Goal: Information Seeking & Learning: Check status

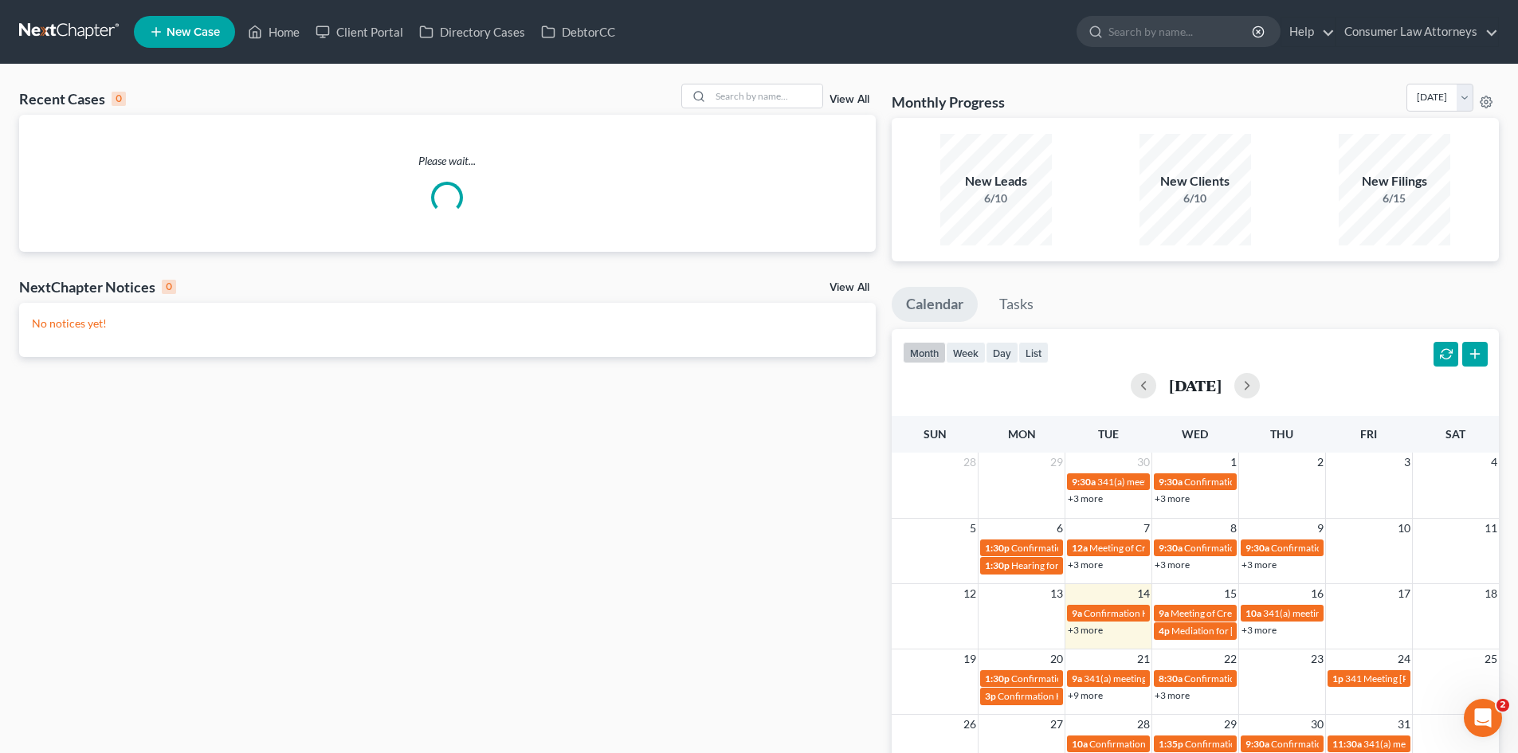
click at [1086, 633] on link "+3 more" at bounding box center [1085, 630] width 35 height 12
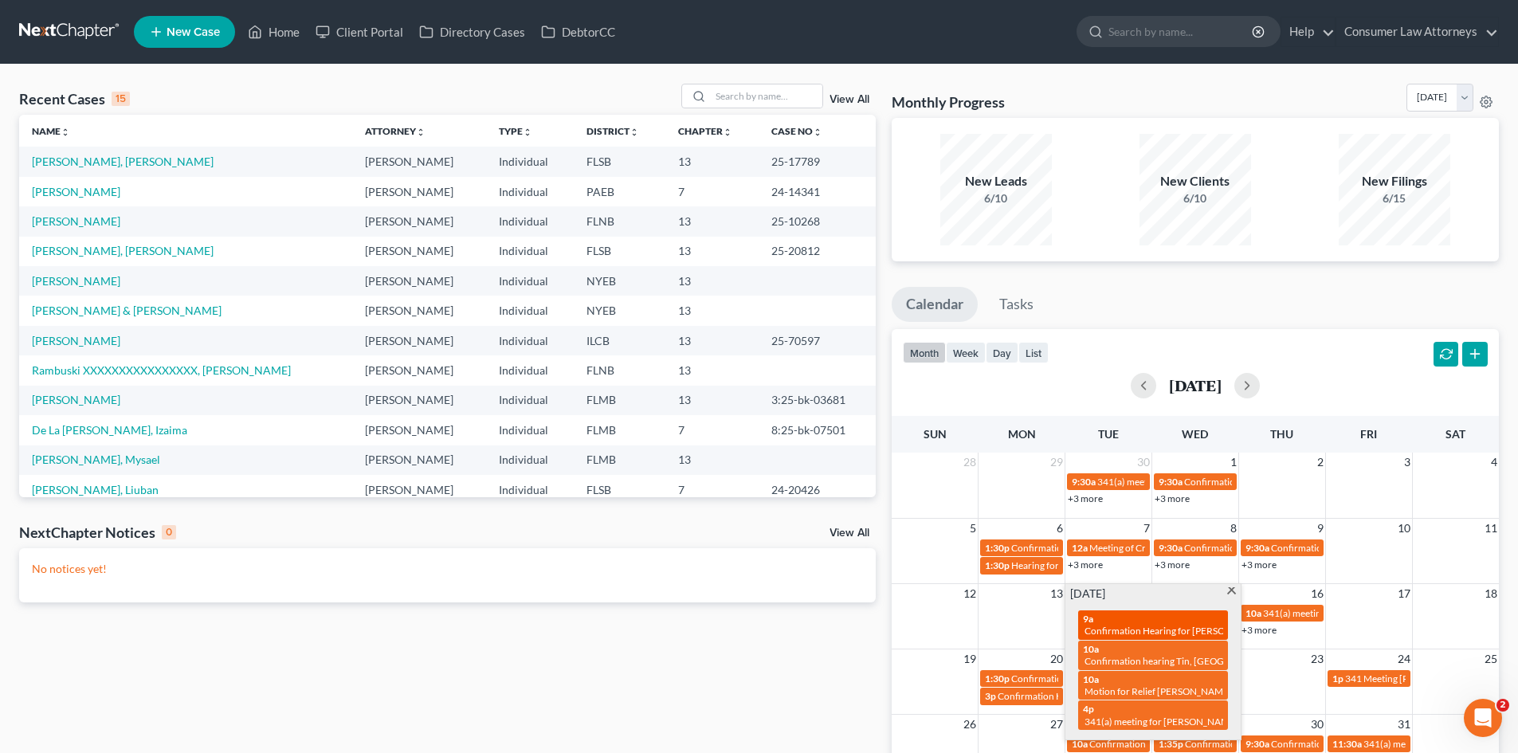
click at [1135, 622] on div "9a Confirmation Hearing for [PERSON_NAME]" at bounding box center [1153, 625] width 140 height 25
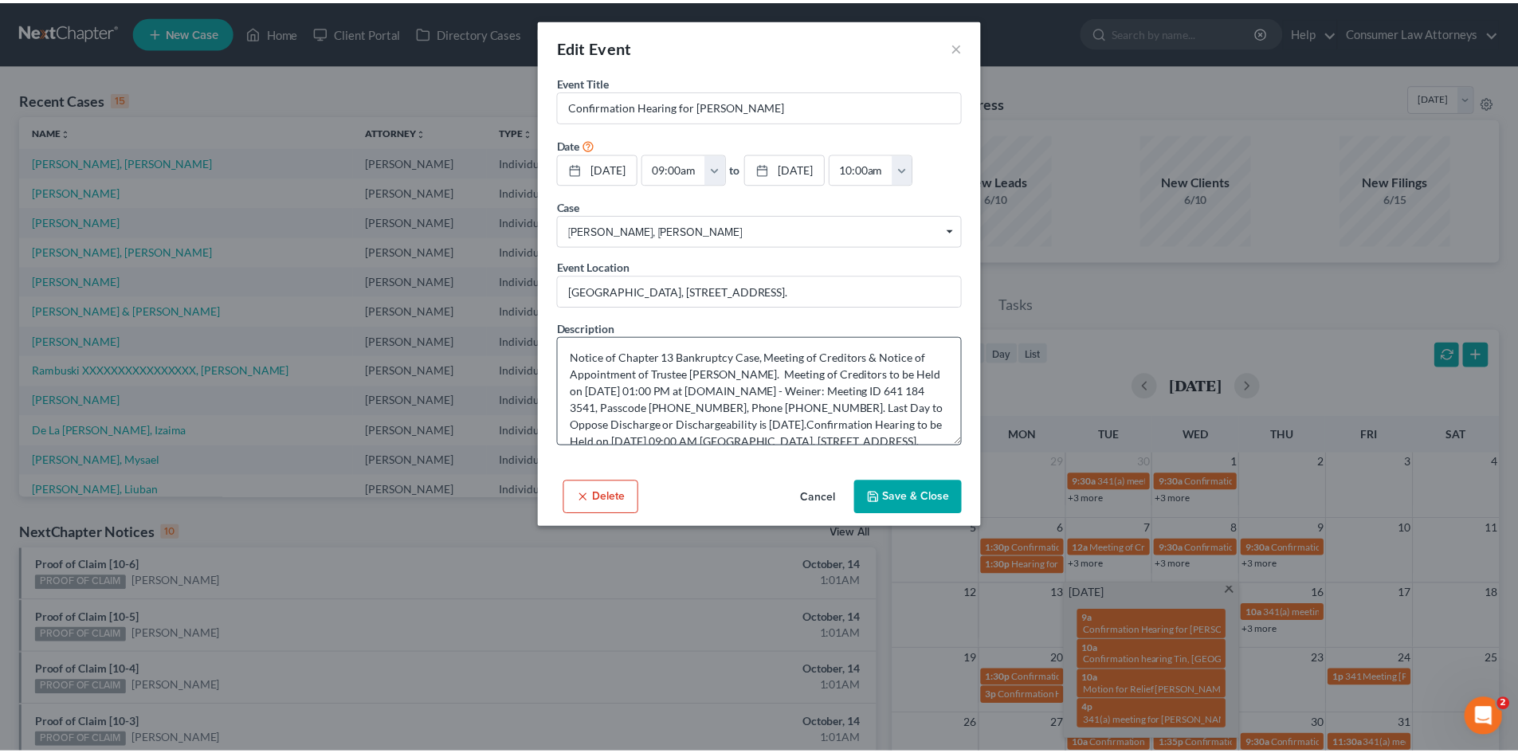
scroll to position [50, 0]
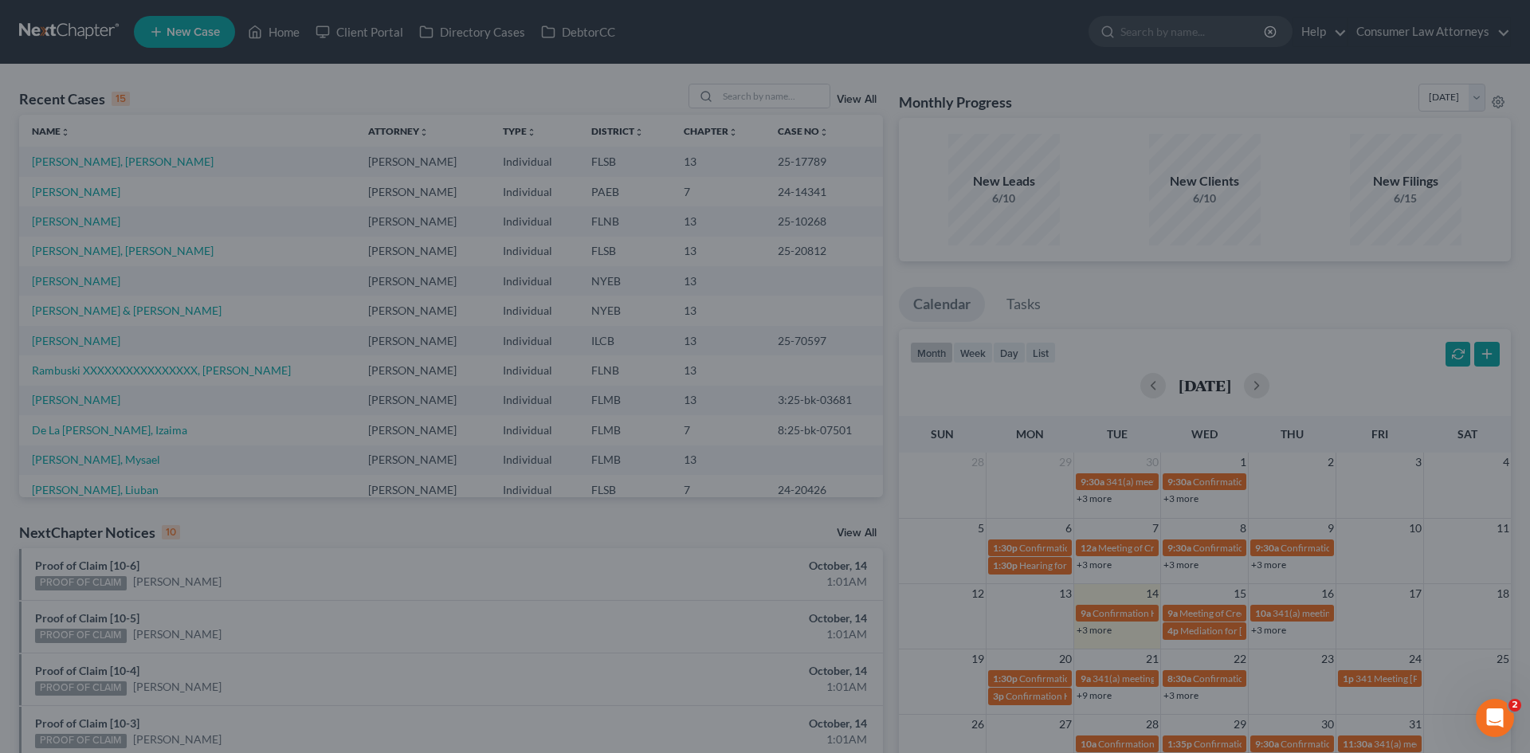
click at [1093, 240] on div "Edit Event × Event Title * Confirmation Hearing for [PERSON_NAME] Date [DATE] c…" at bounding box center [765, 376] width 1530 height 753
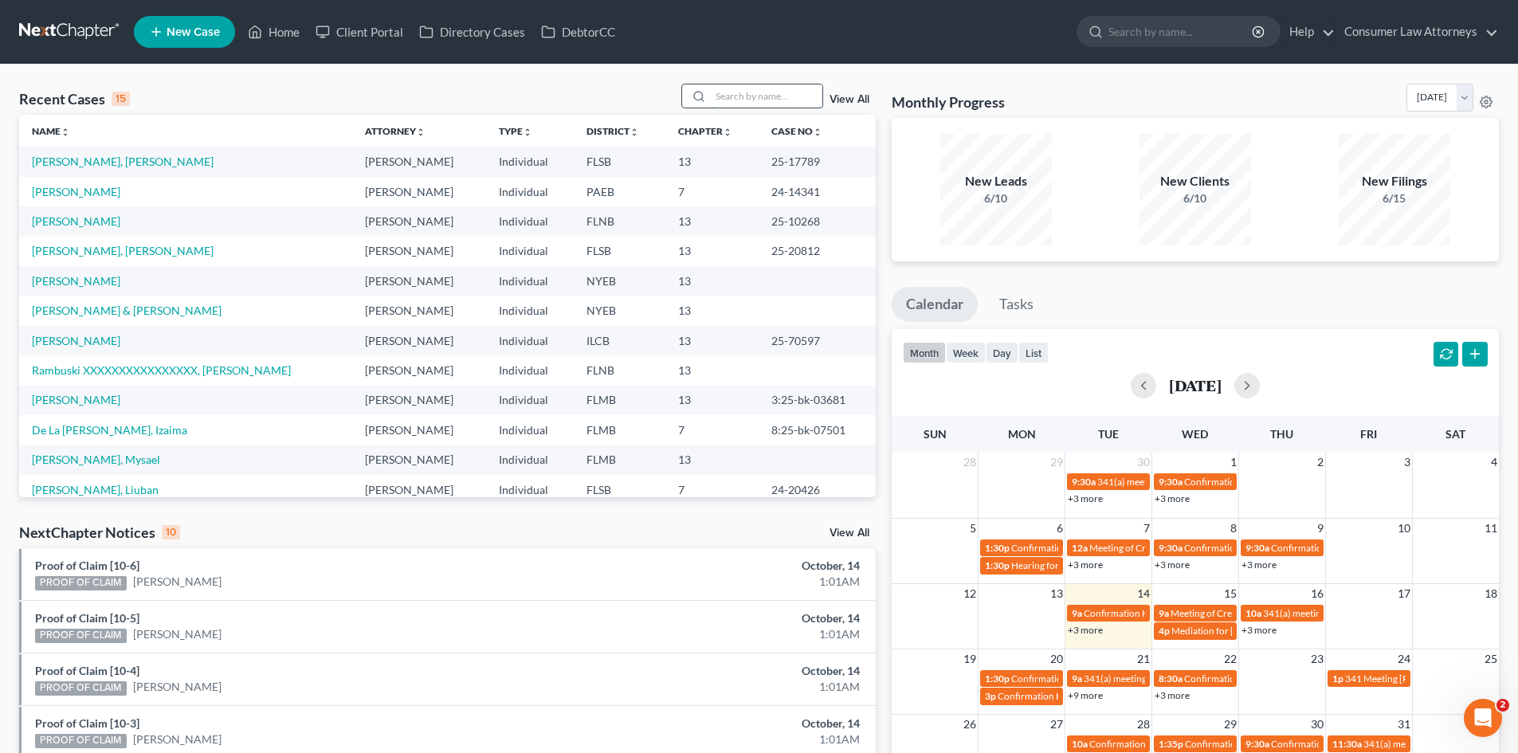
click at [760, 100] on input "search" at bounding box center [767, 95] width 112 height 23
type input "[PERSON_NAME]"
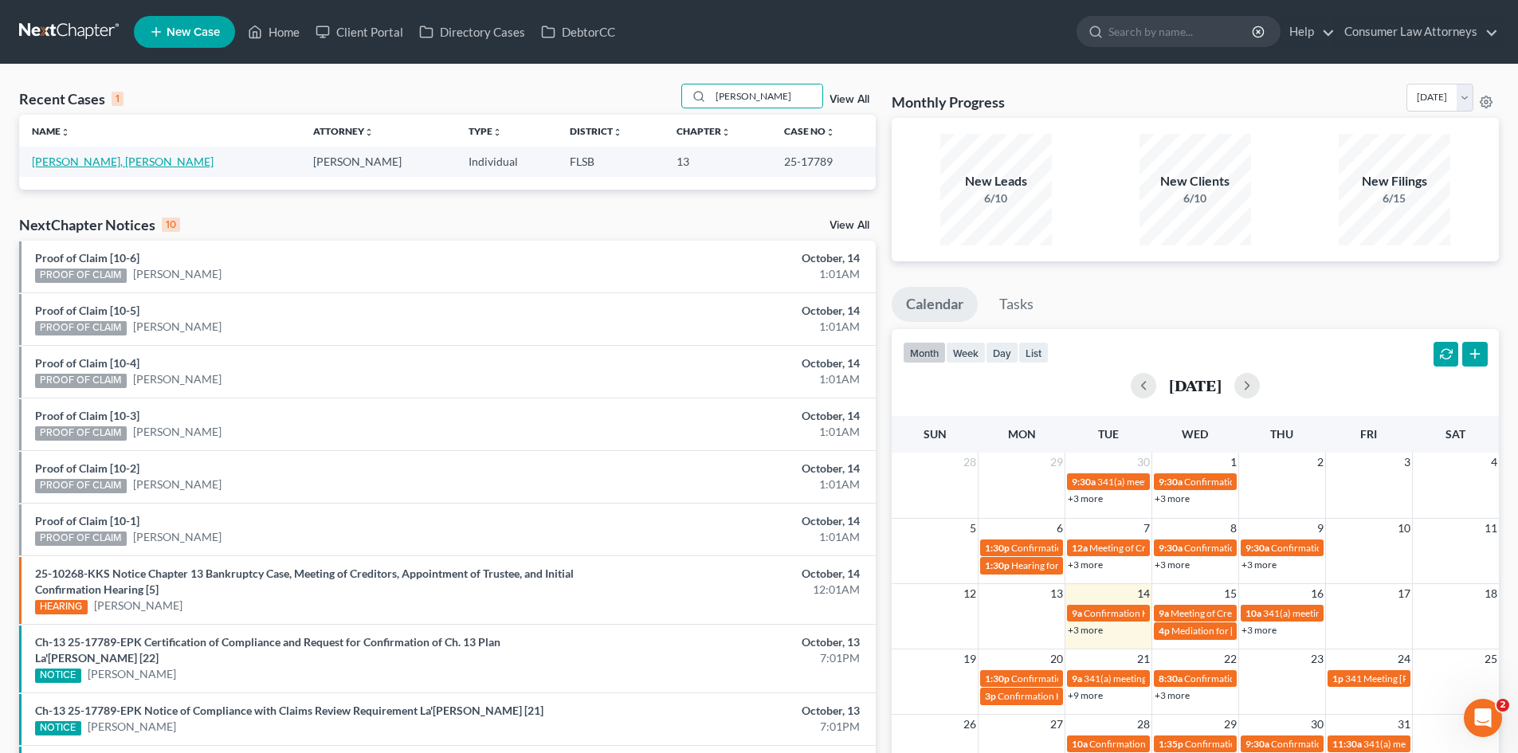
click at [81, 159] on link "[PERSON_NAME], [PERSON_NAME]" at bounding box center [123, 162] width 182 height 14
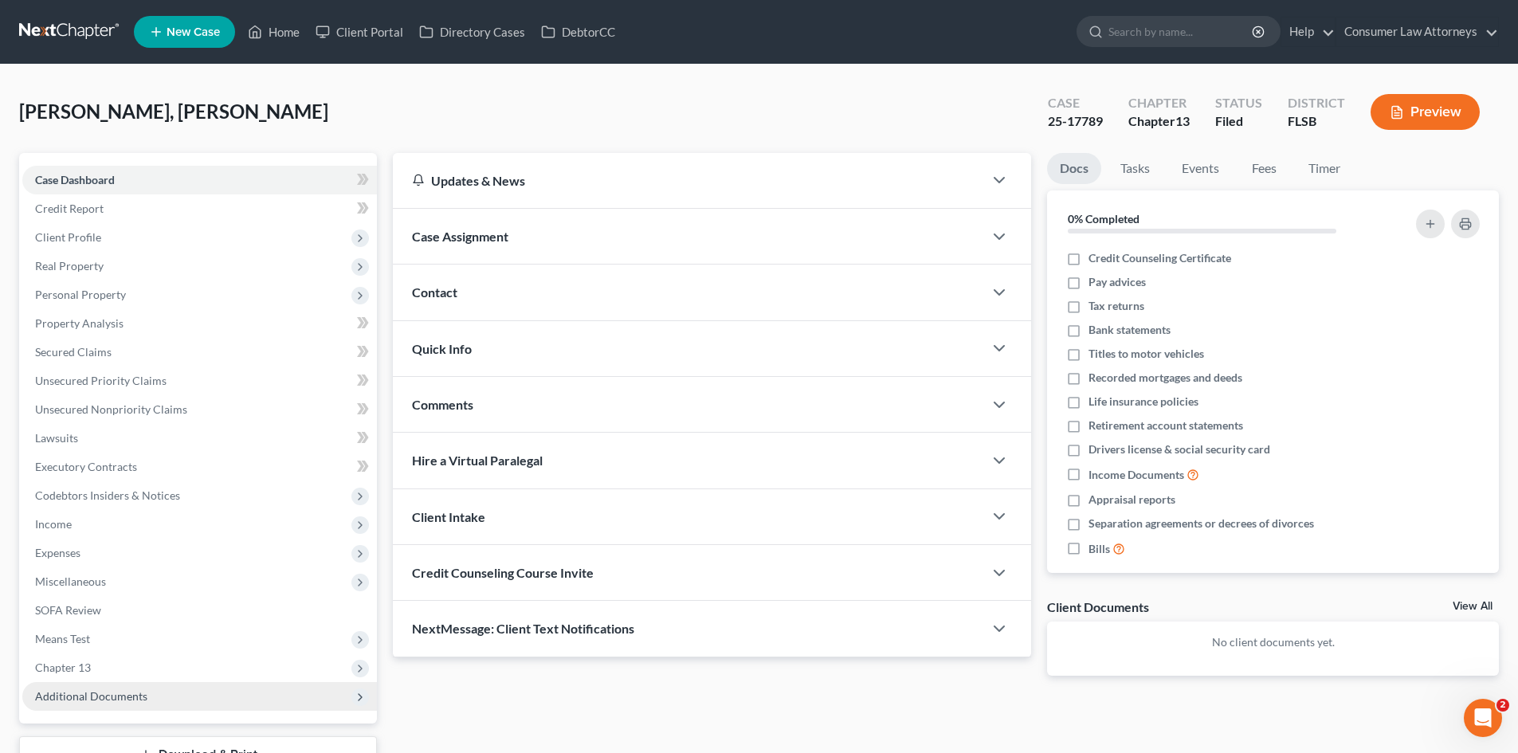
click at [132, 684] on span "Additional Documents" at bounding box center [199, 696] width 355 height 29
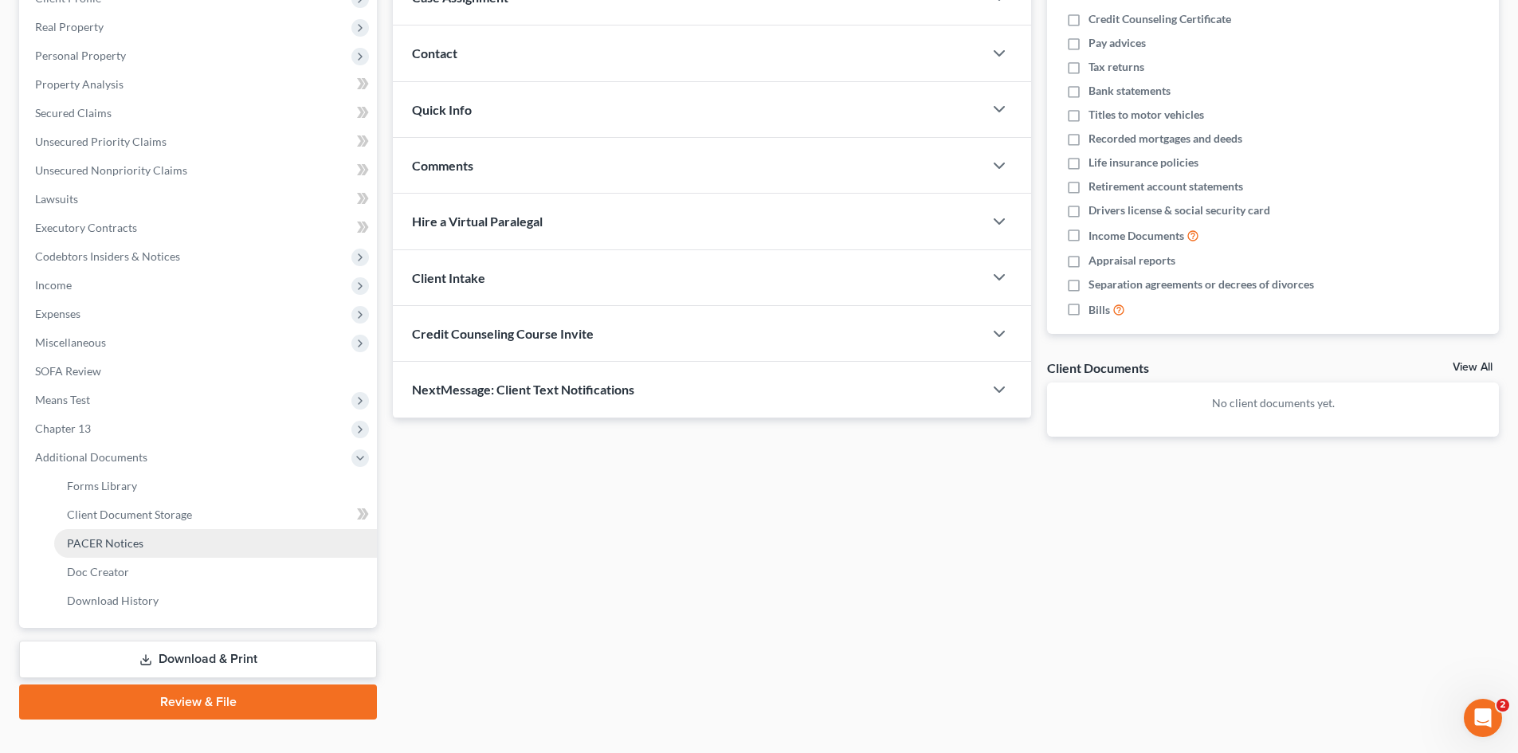
click at [108, 544] on span "PACER Notices" at bounding box center [105, 543] width 77 height 14
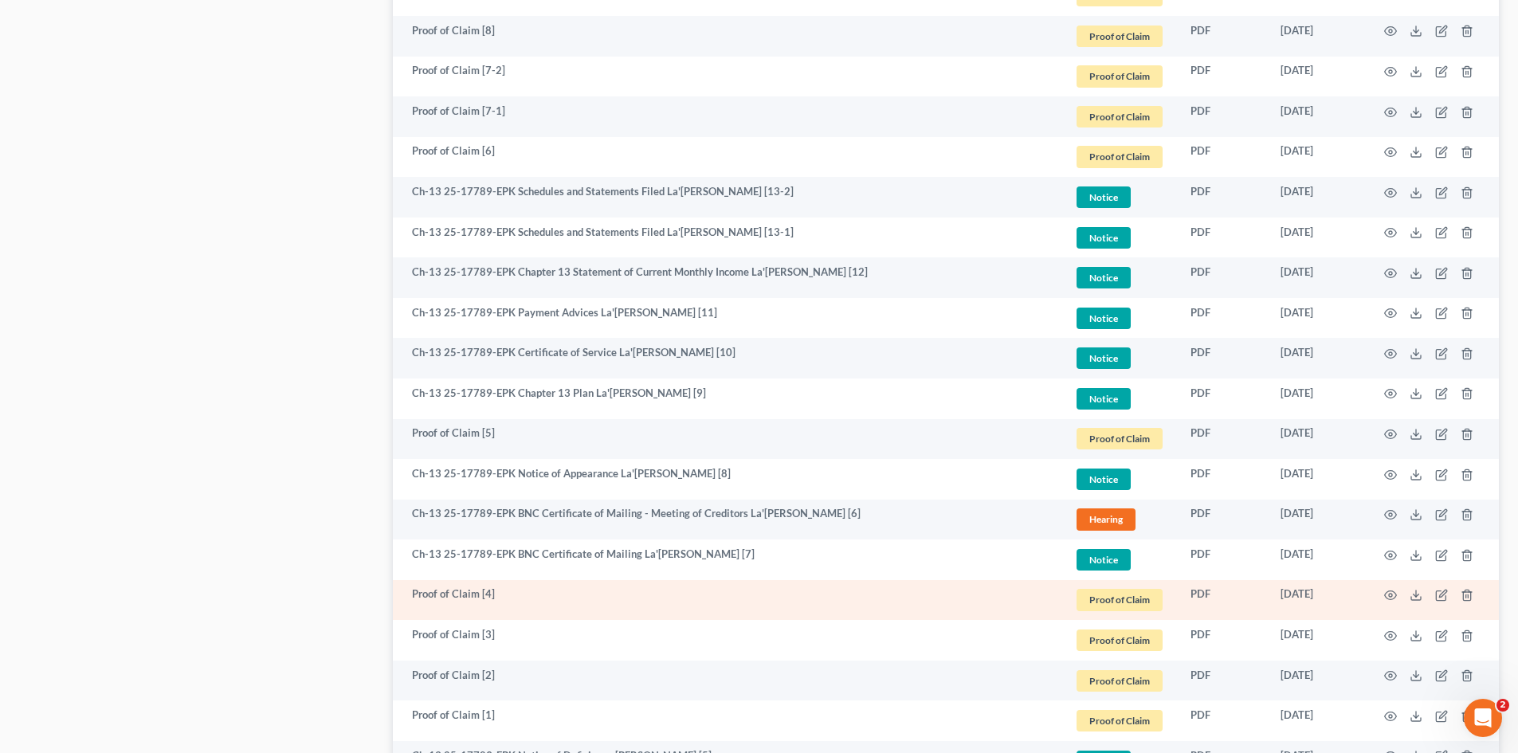
scroll to position [1275, 0]
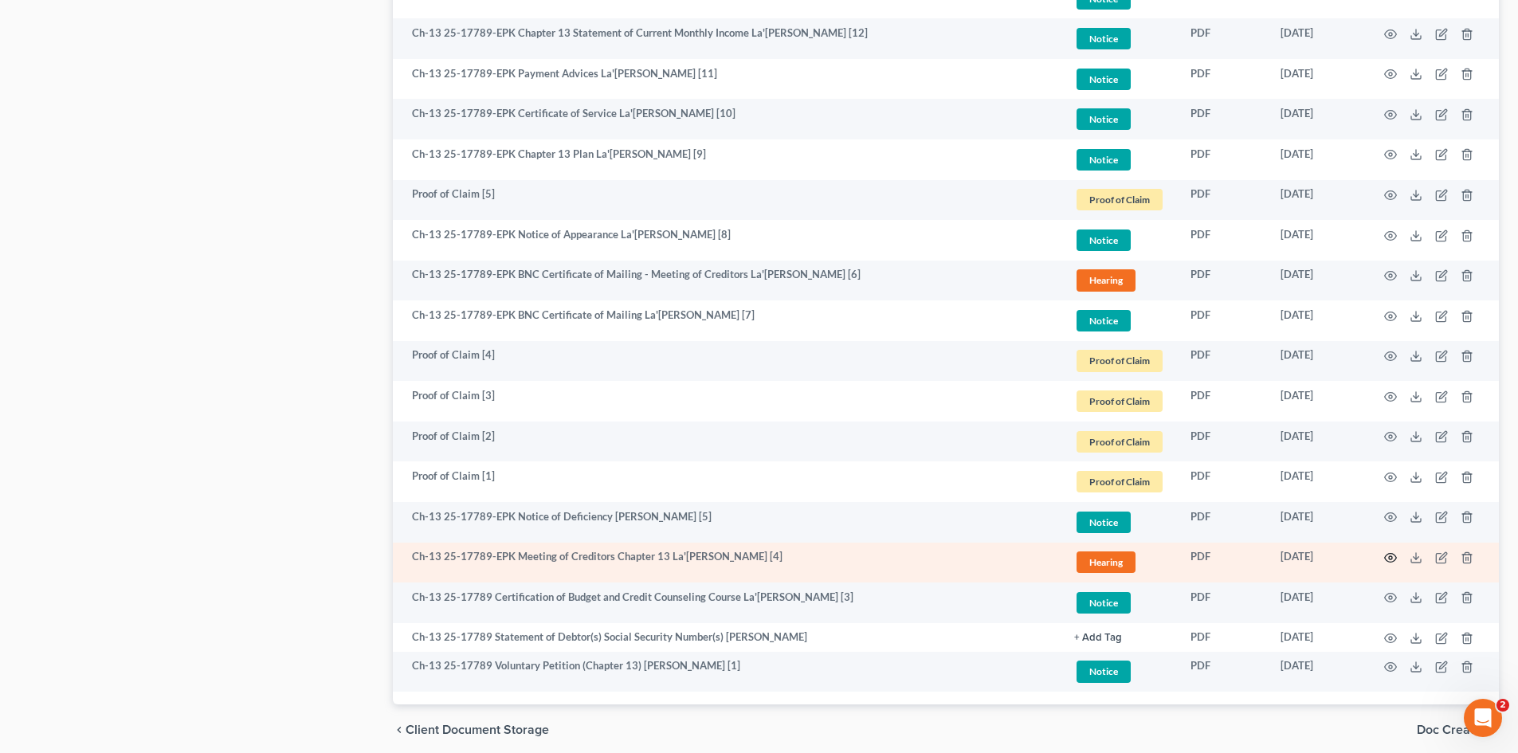
click at [1387, 552] on icon "button" at bounding box center [1391, 558] width 13 height 13
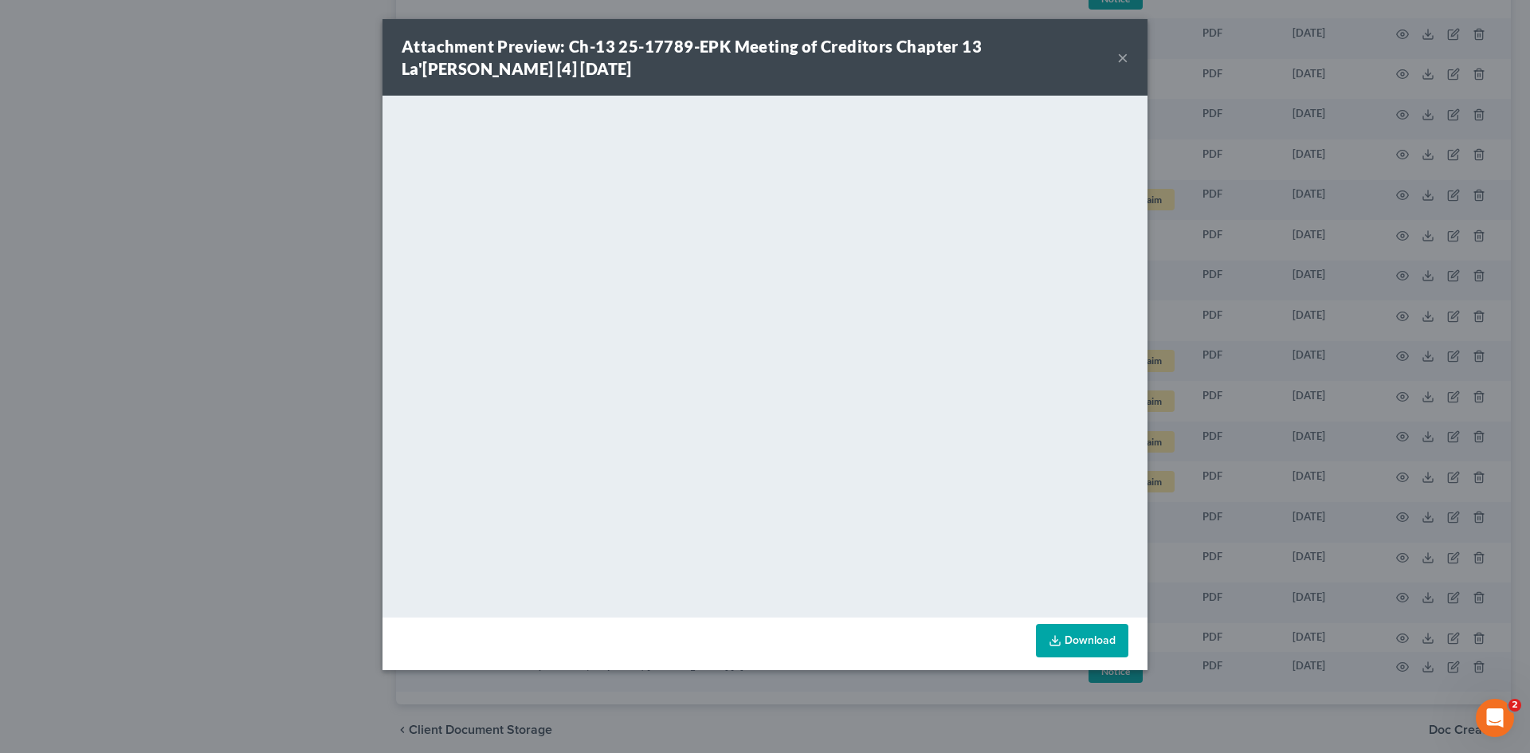
click at [203, 596] on div "Attachment Preview: Ch-13 25-17789-EPK Meeting of Creditors Chapter 13 La'[PERS…" at bounding box center [765, 376] width 1530 height 753
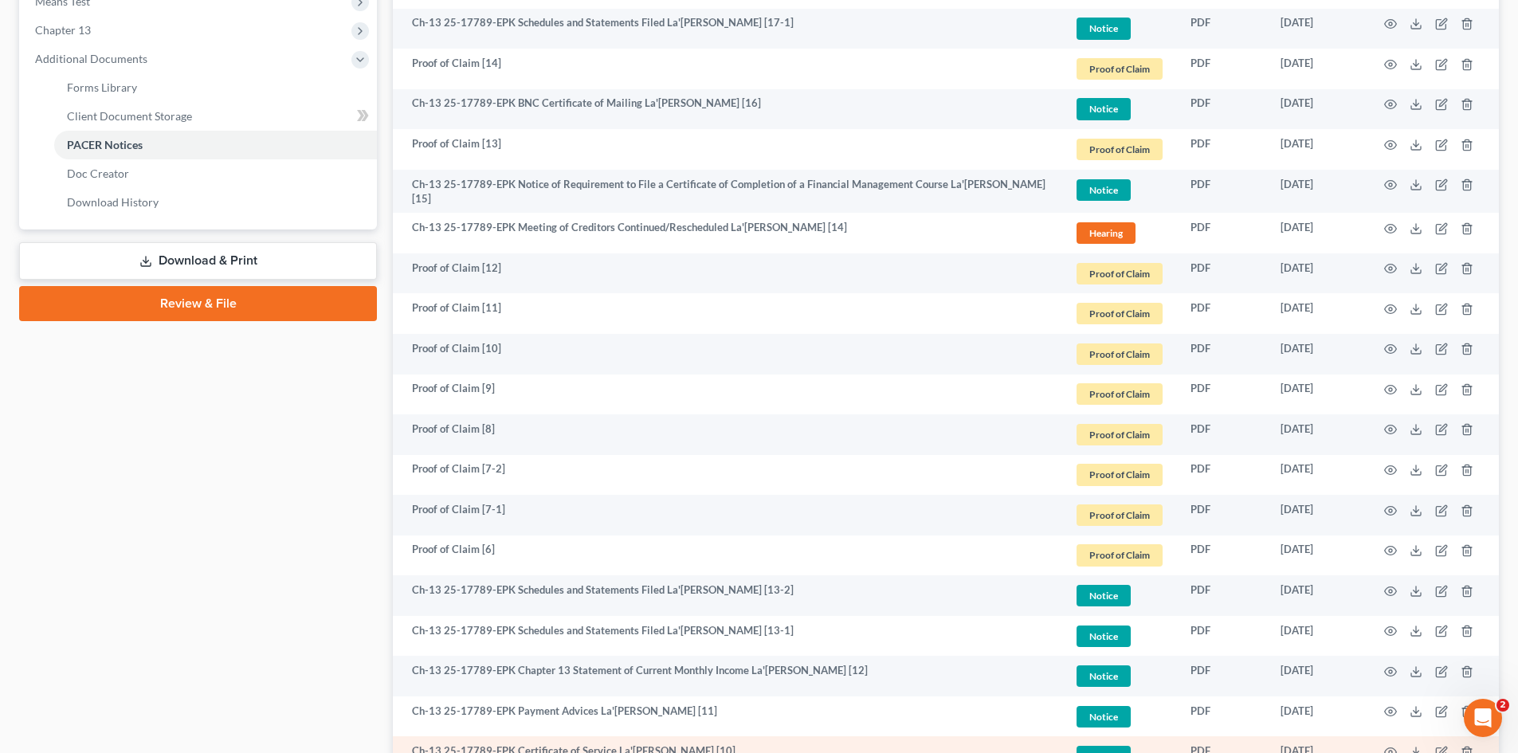
scroll to position [558, 0]
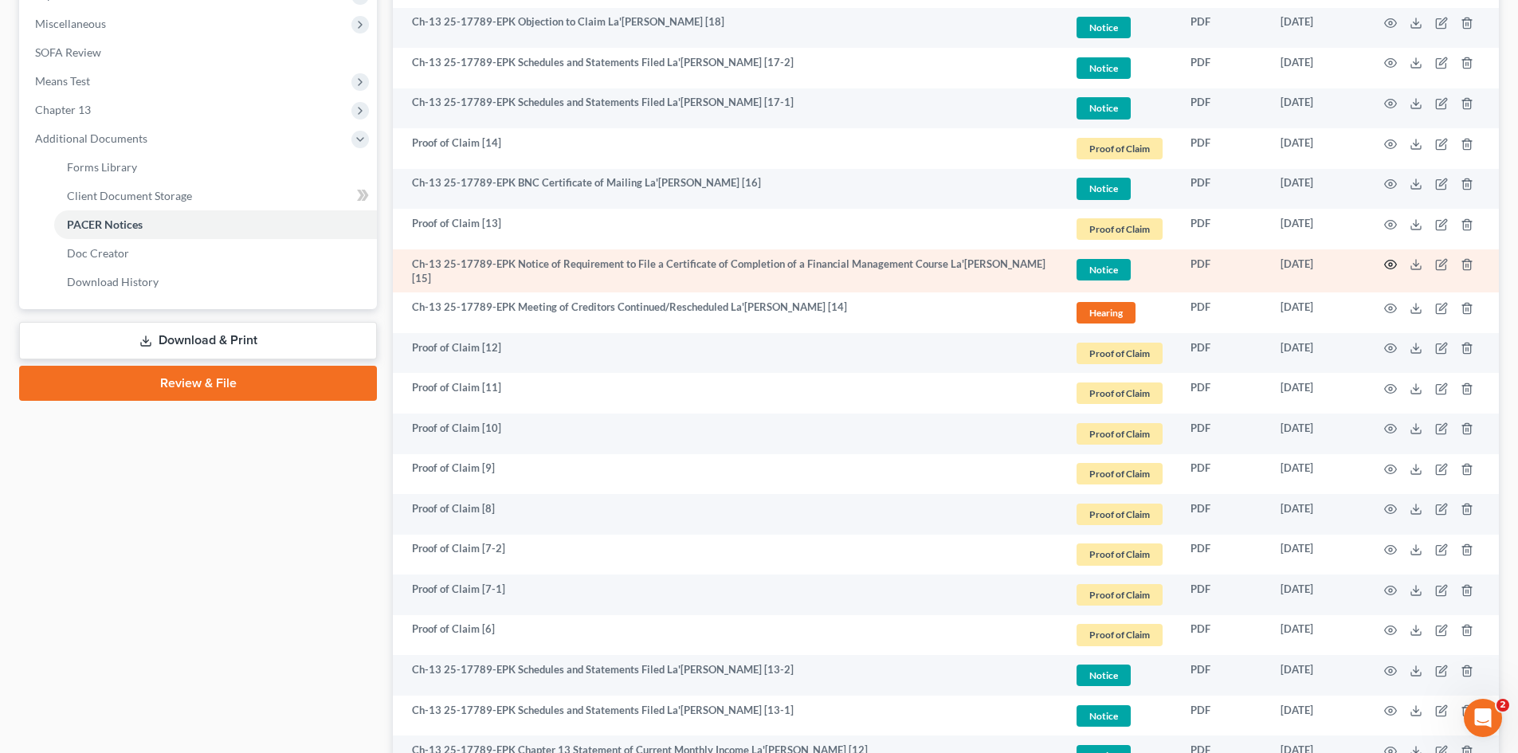
click at [1390, 262] on icon "button" at bounding box center [1391, 264] width 13 height 13
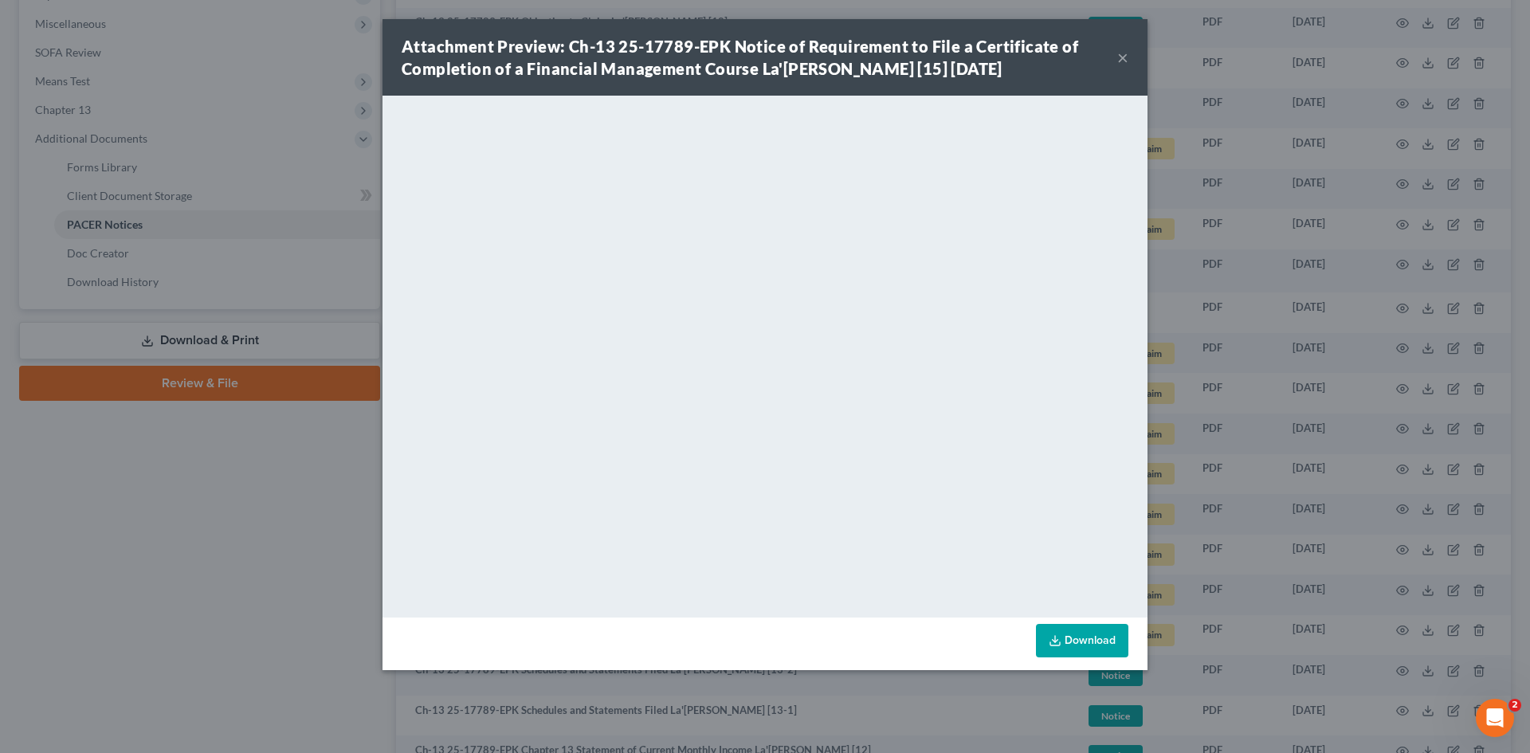
click at [147, 621] on div "Attachment Preview: Ch-13 25-17789-EPK Notice of Requirement to File a Certific…" at bounding box center [765, 376] width 1530 height 753
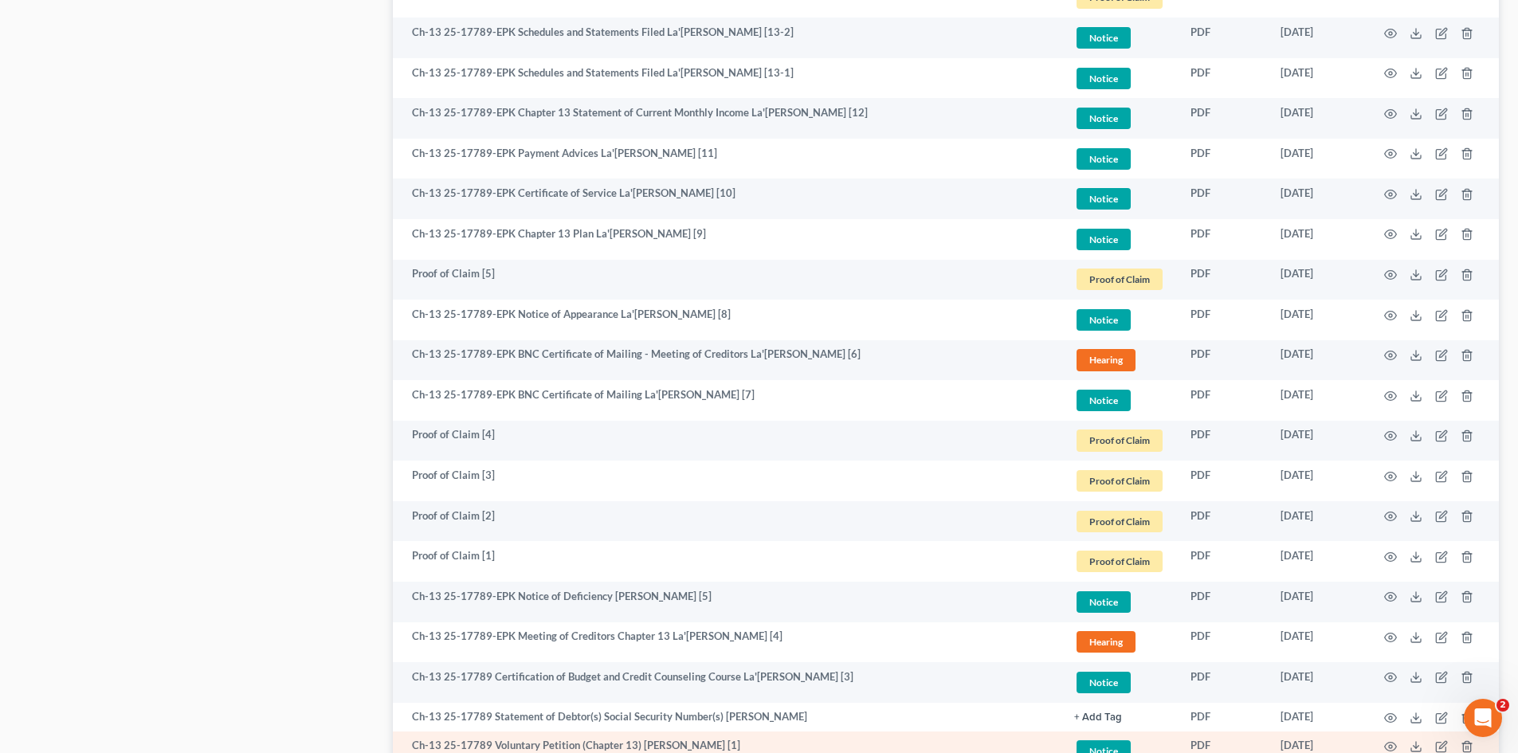
scroll to position [1335, 0]
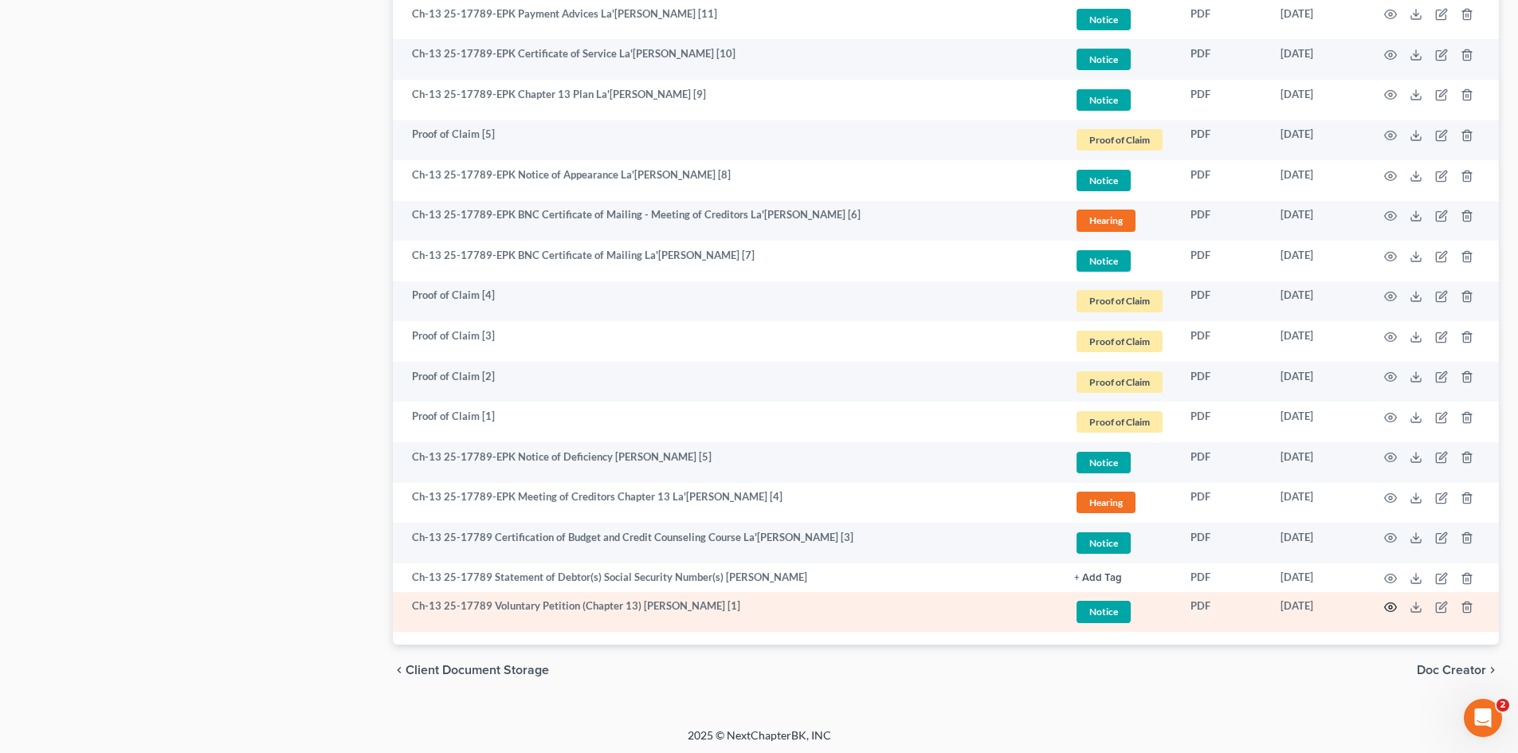
click at [1395, 603] on icon "button" at bounding box center [1391, 607] width 12 height 9
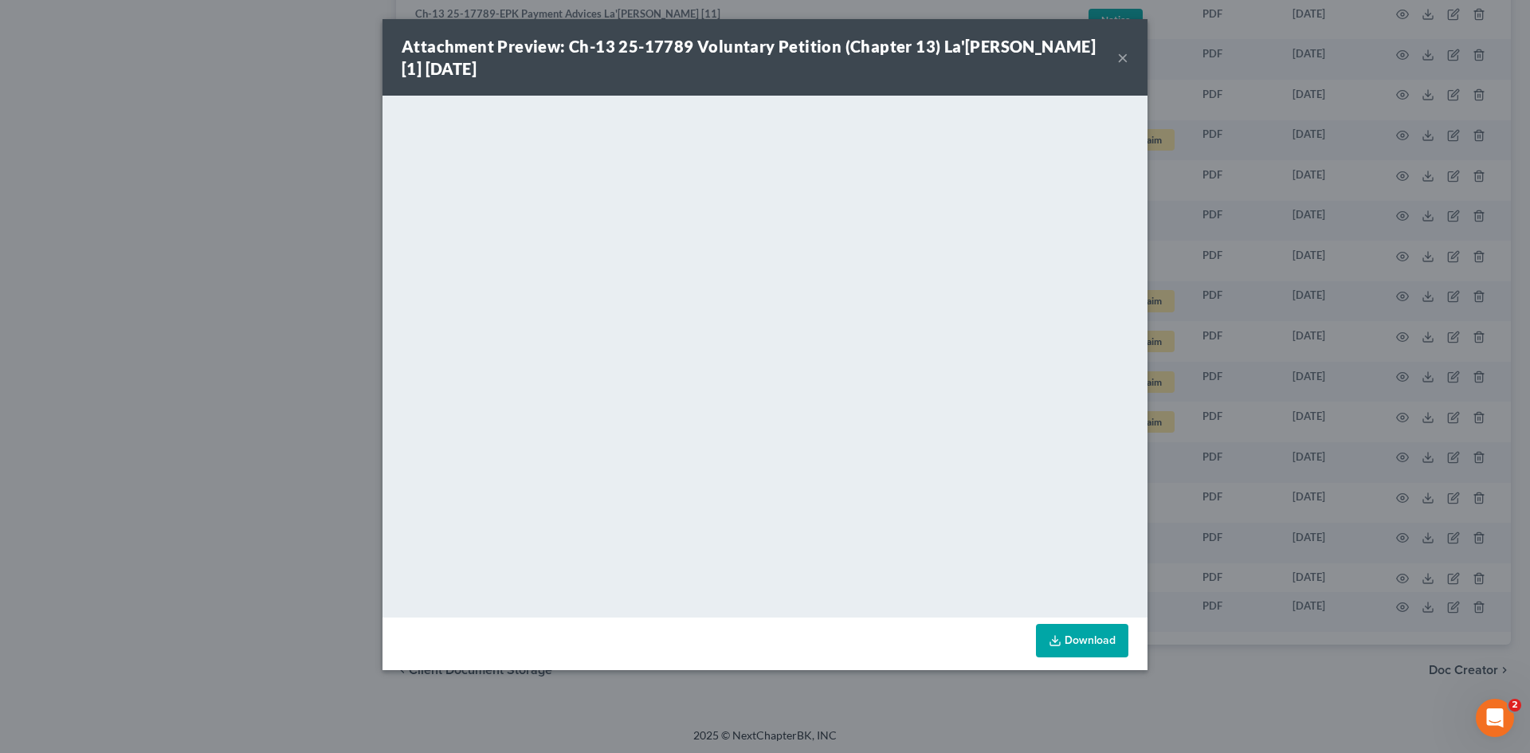
click at [248, 305] on div "Attachment Preview: Ch-13 25-17789 Voluntary Petition (Chapter 13) La'[PERSON_N…" at bounding box center [765, 376] width 1530 height 753
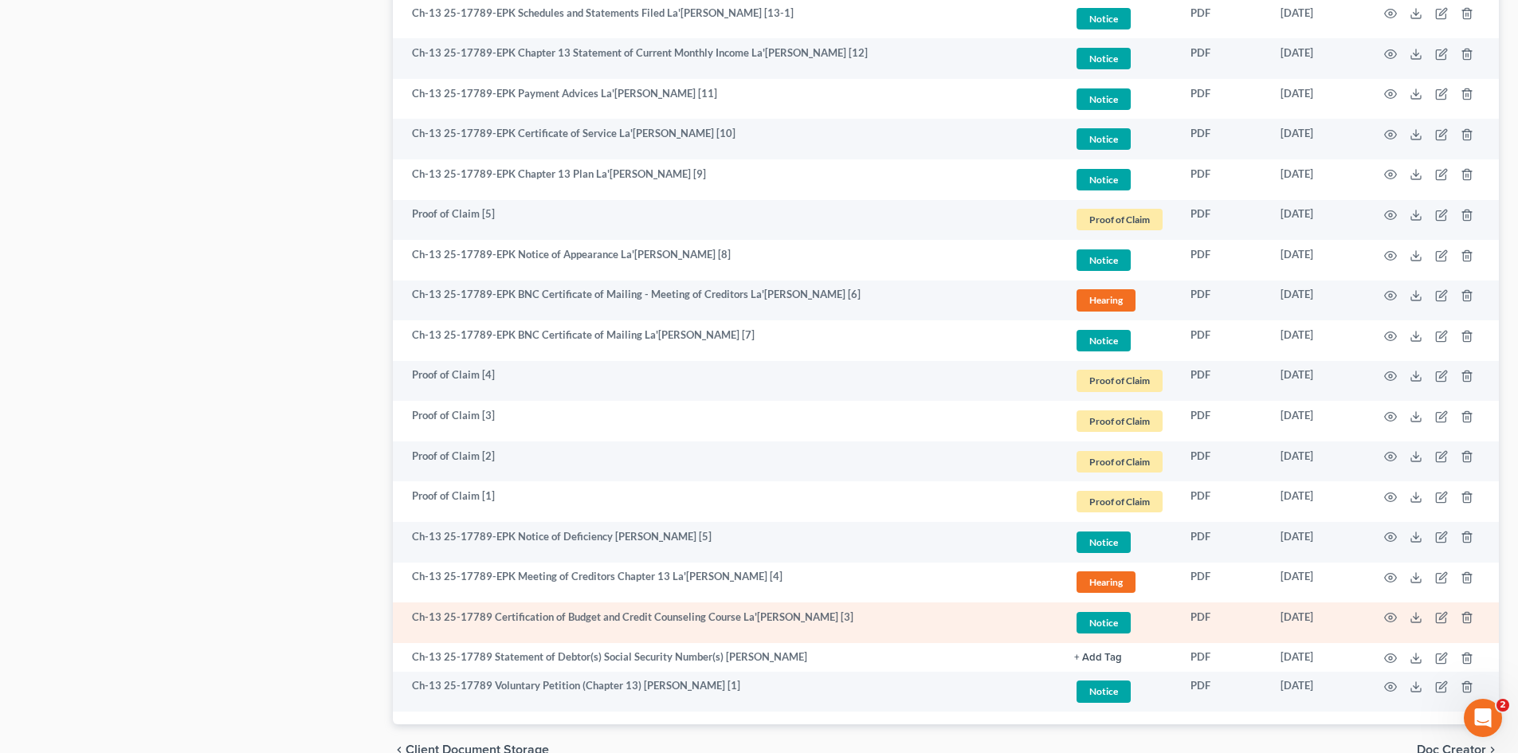
scroll to position [1016, 0]
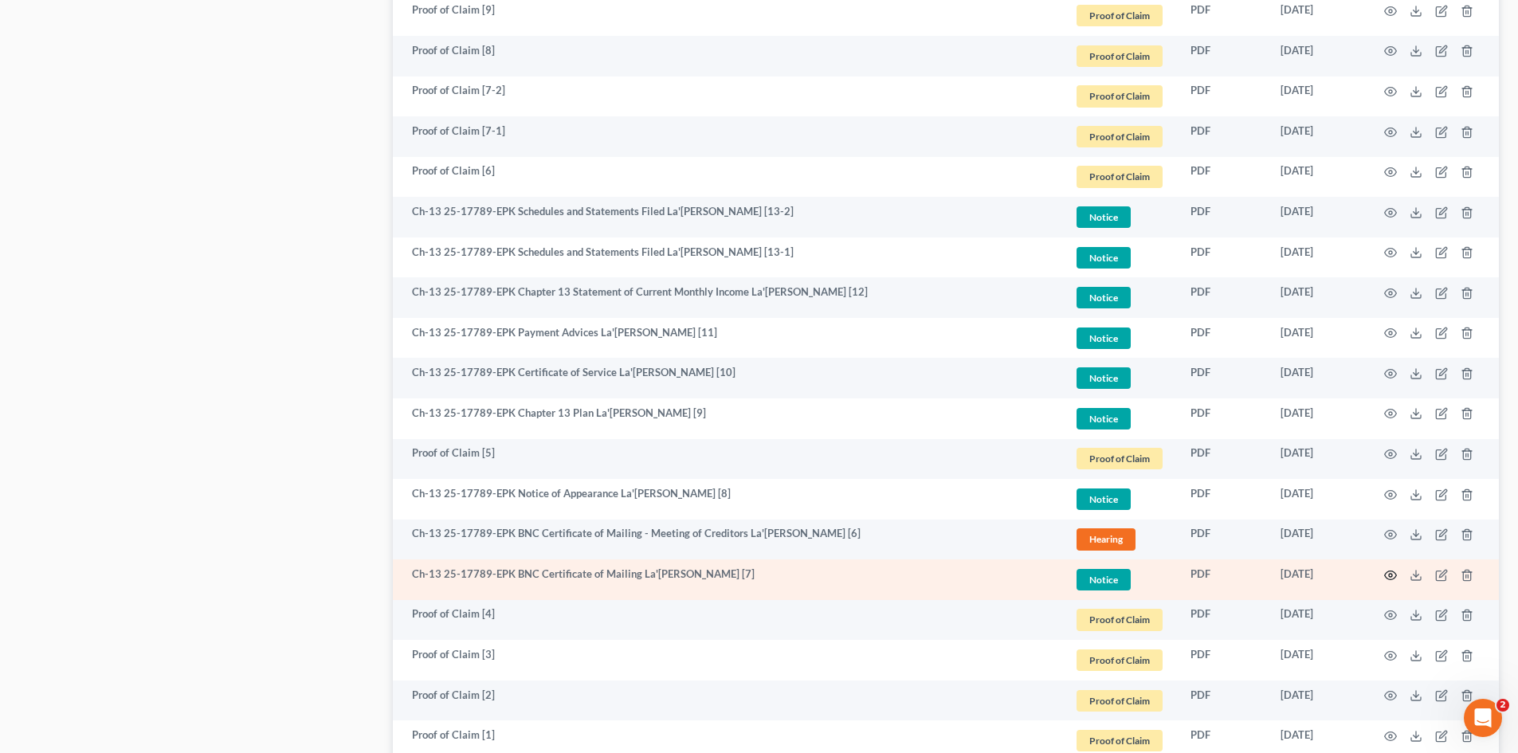
click at [1394, 571] on icon "button" at bounding box center [1391, 575] width 13 height 13
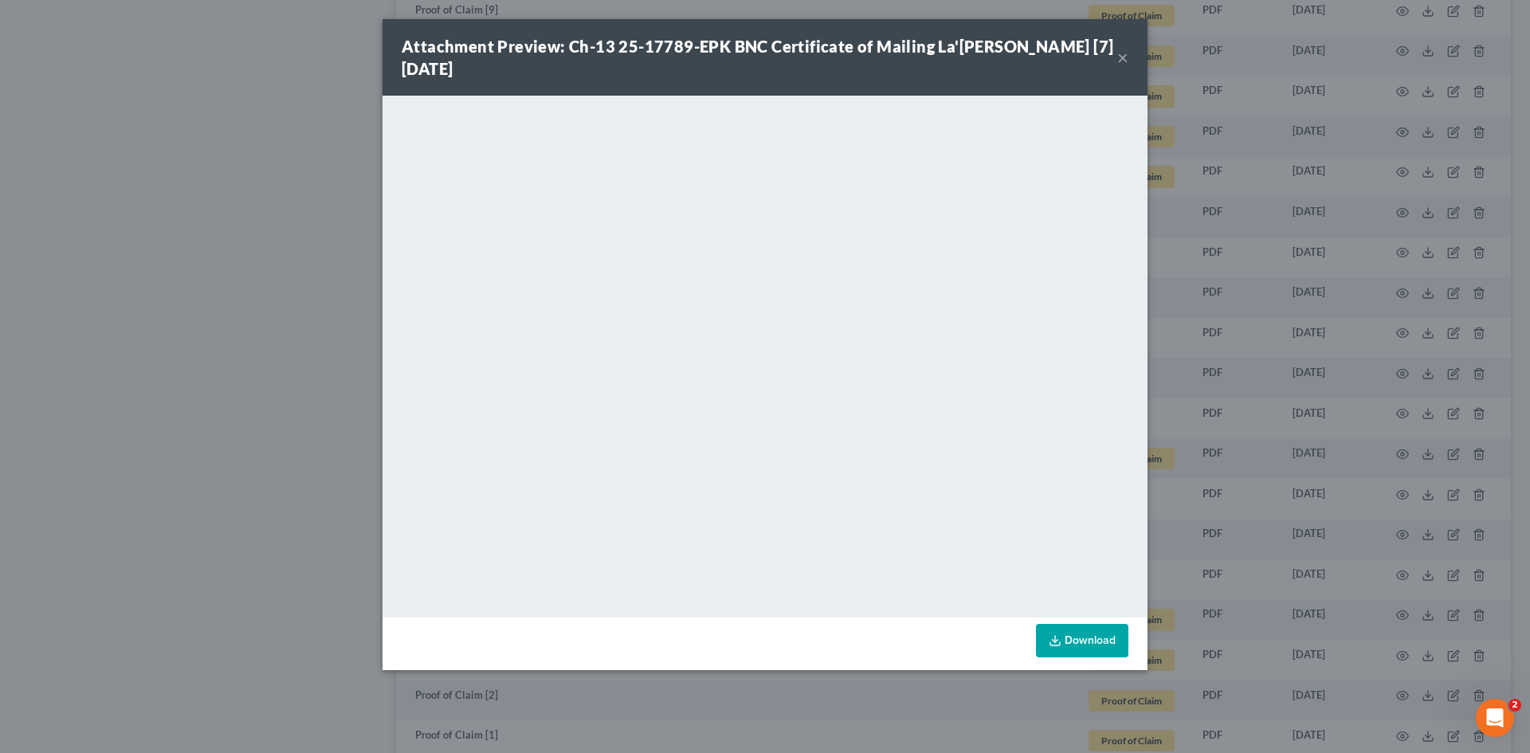
click at [1292, 465] on div "Attachment Preview: Ch-13 25-17789-EPK BNC Certificate of Mailing La'[PERSON_NA…" at bounding box center [765, 376] width 1530 height 753
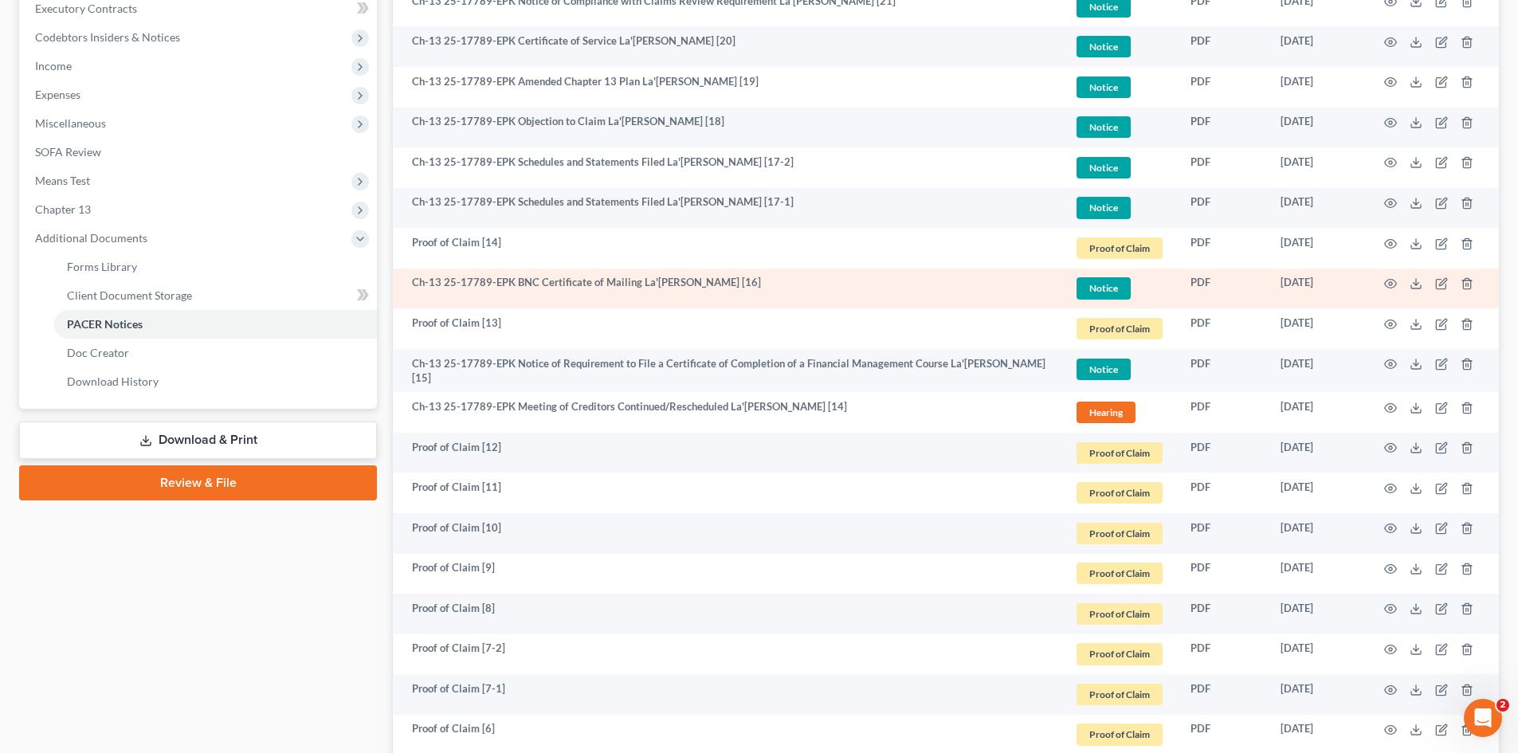
scroll to position [219, 0]
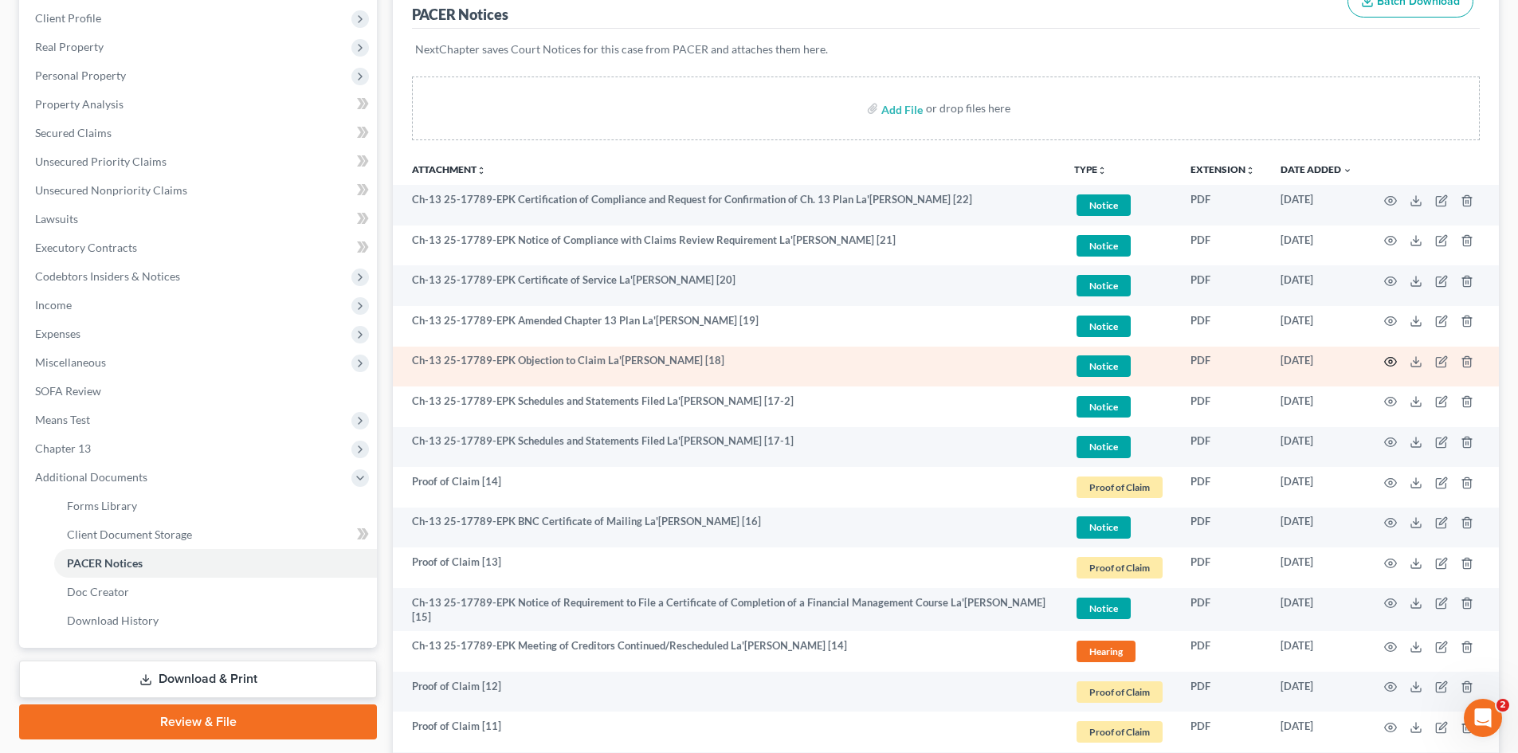
click at [1389, 361] on icon "button" at bounding box center [1391, 362] width 13 height 13
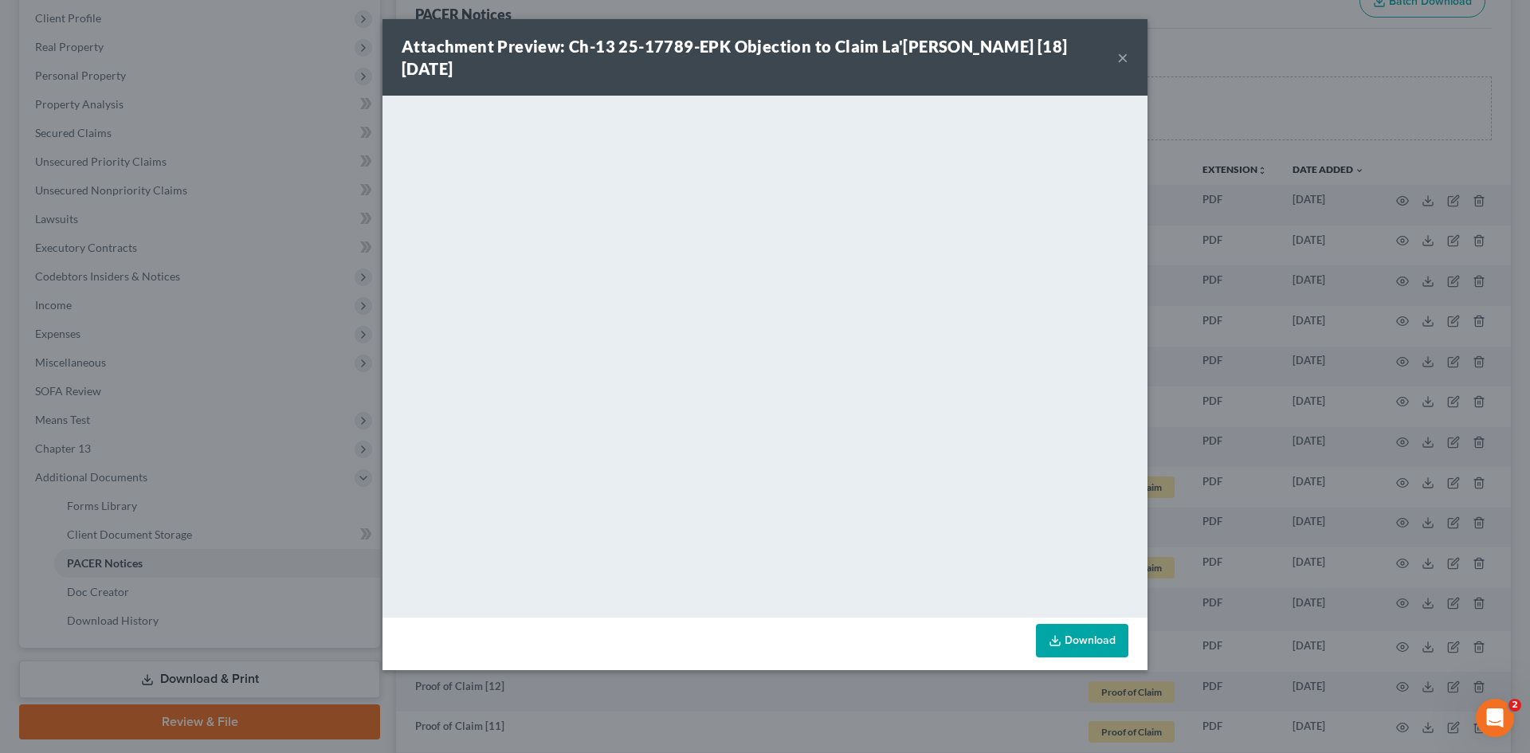
click at [1264, 366] on div "Attachment Preview: Ch-13 25-17789-EPK Objection to Claim La'[PERSON_NAME] [18]…" at bounding box center [765, 376] width 1530 height 753
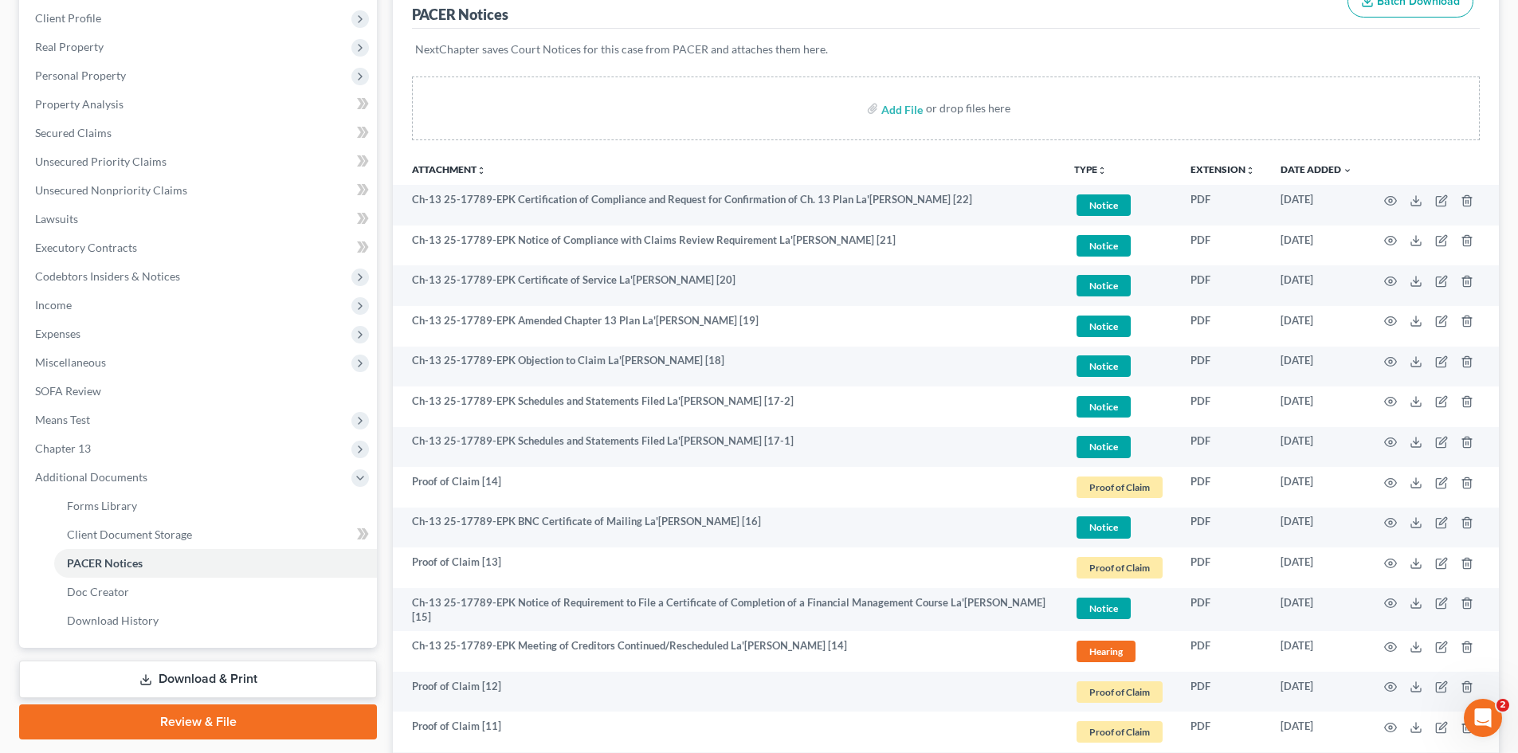
scroll to position [0, 0]
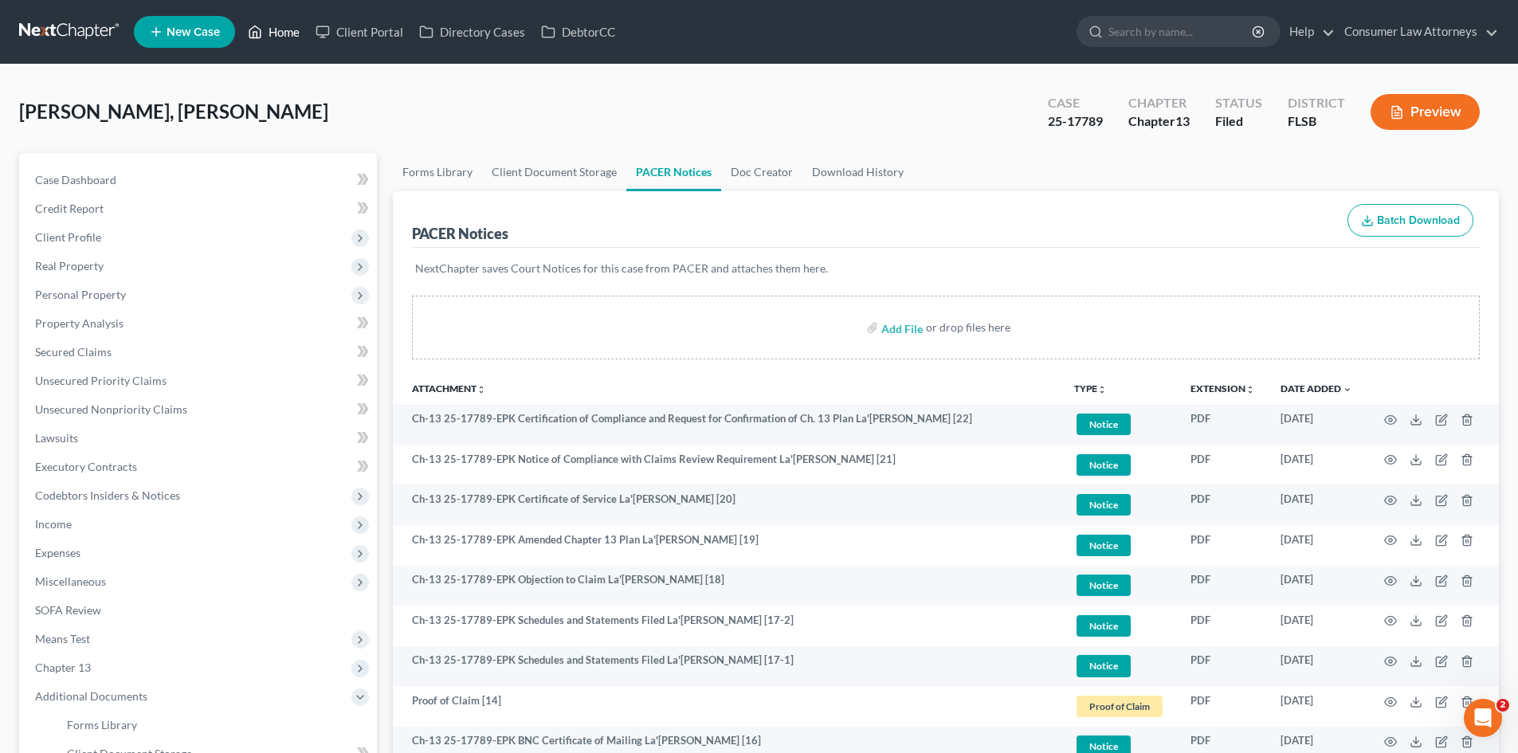
click at [273, 24] on link "Home" at bounding box center [274, 32] width 68 height 29
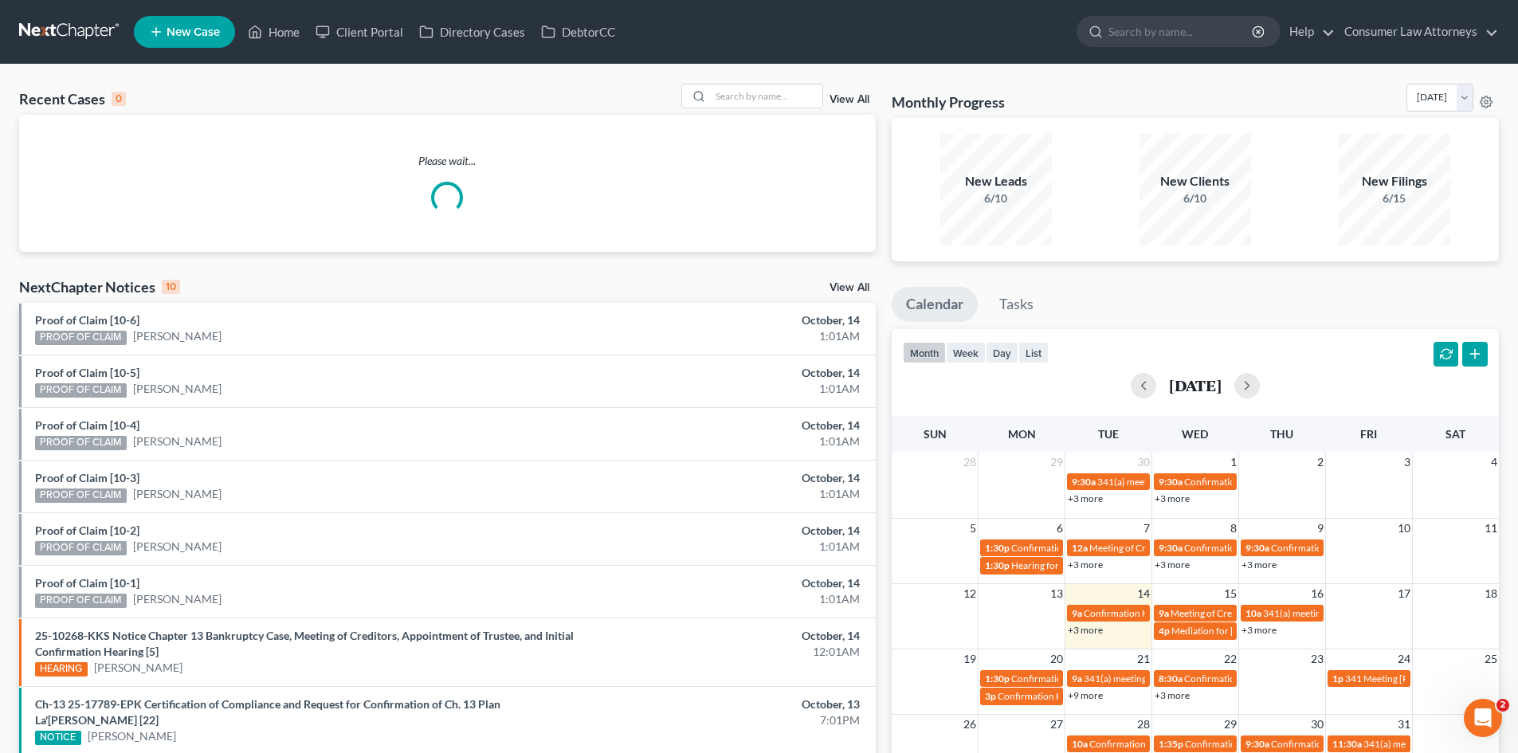
click at [1083, 630] on link "+3 more" at bounding box center [1085, 630] width 35 height 12
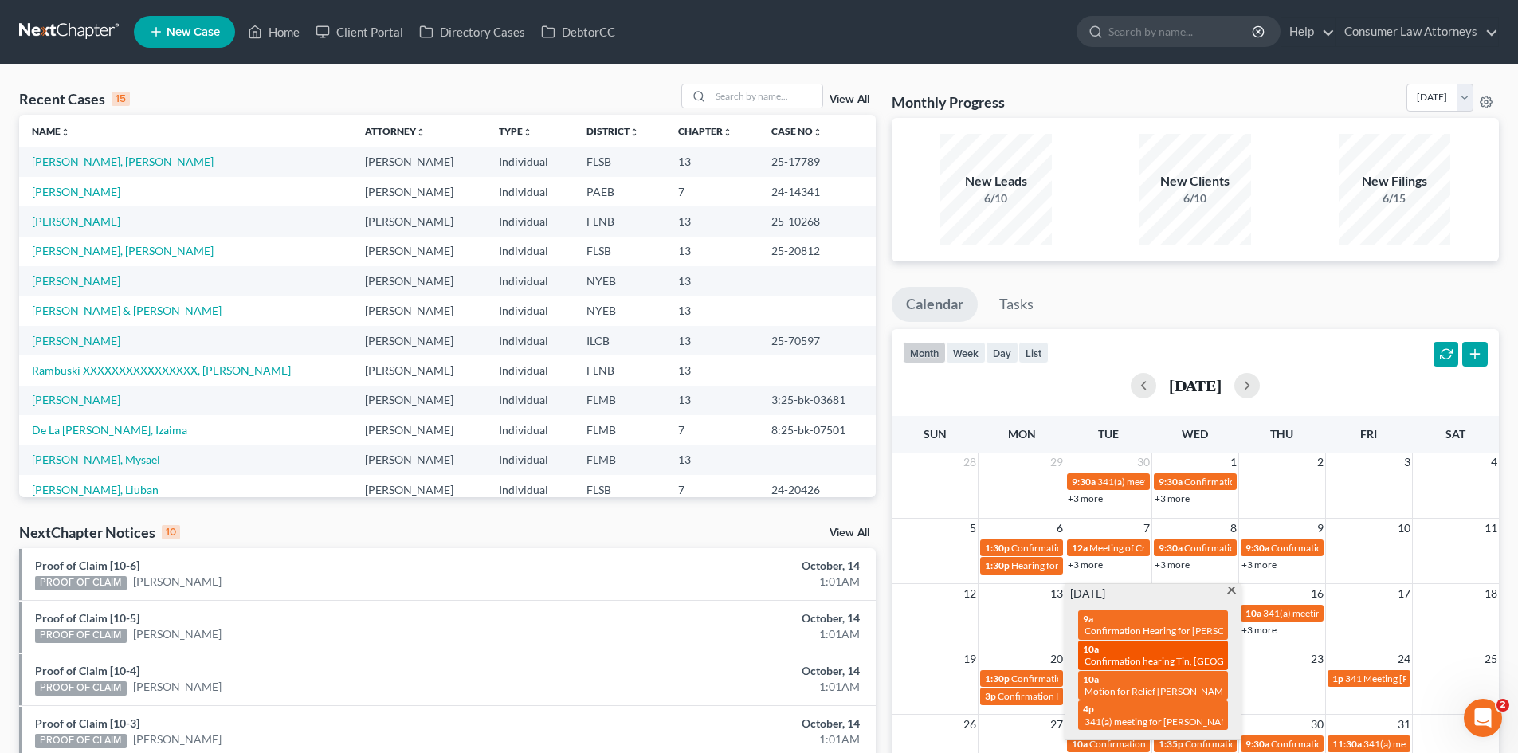
click at [1126, 658] on span "Confirmation hearing Tin, [GEOGRAPHIC_DATA]" at bounding box center [1188, 661] width 206 height 12
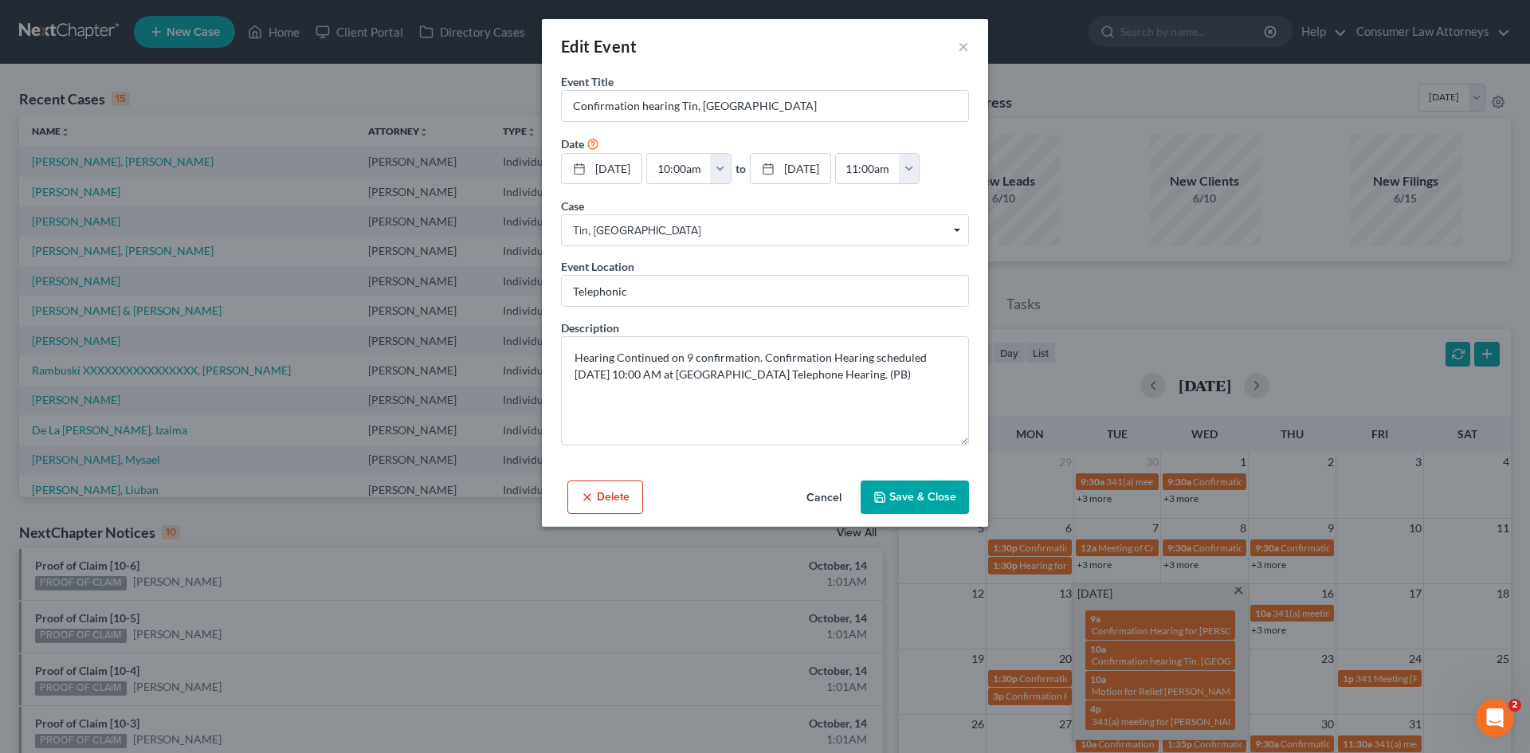
click at [840, 514] on button "Cancel" at bounding box center [824, 498] width 61 height 32
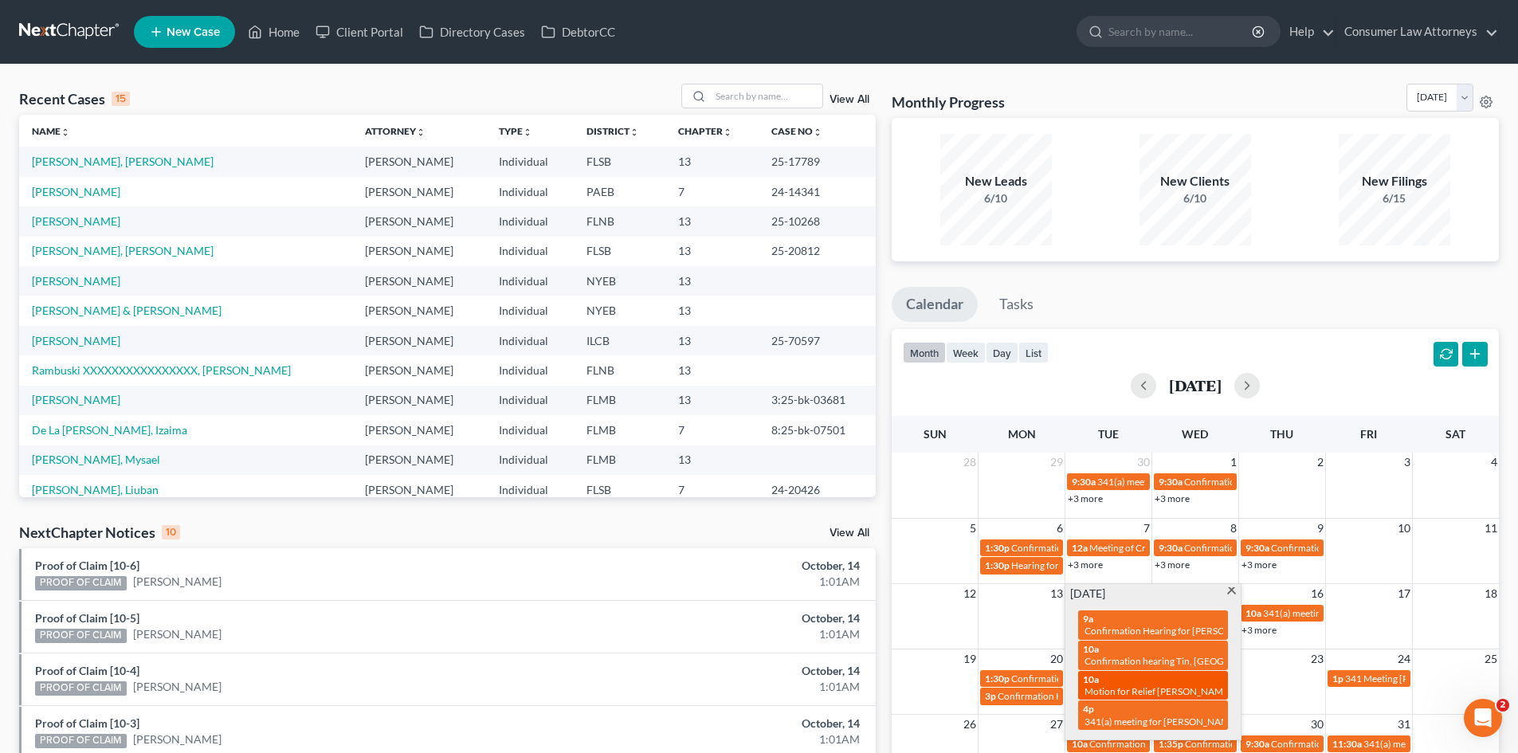
click at [1187, 689] on span "Motion for Relief [PERSON_NAME]" at bounding box center [1158, 691] width 147 height 12
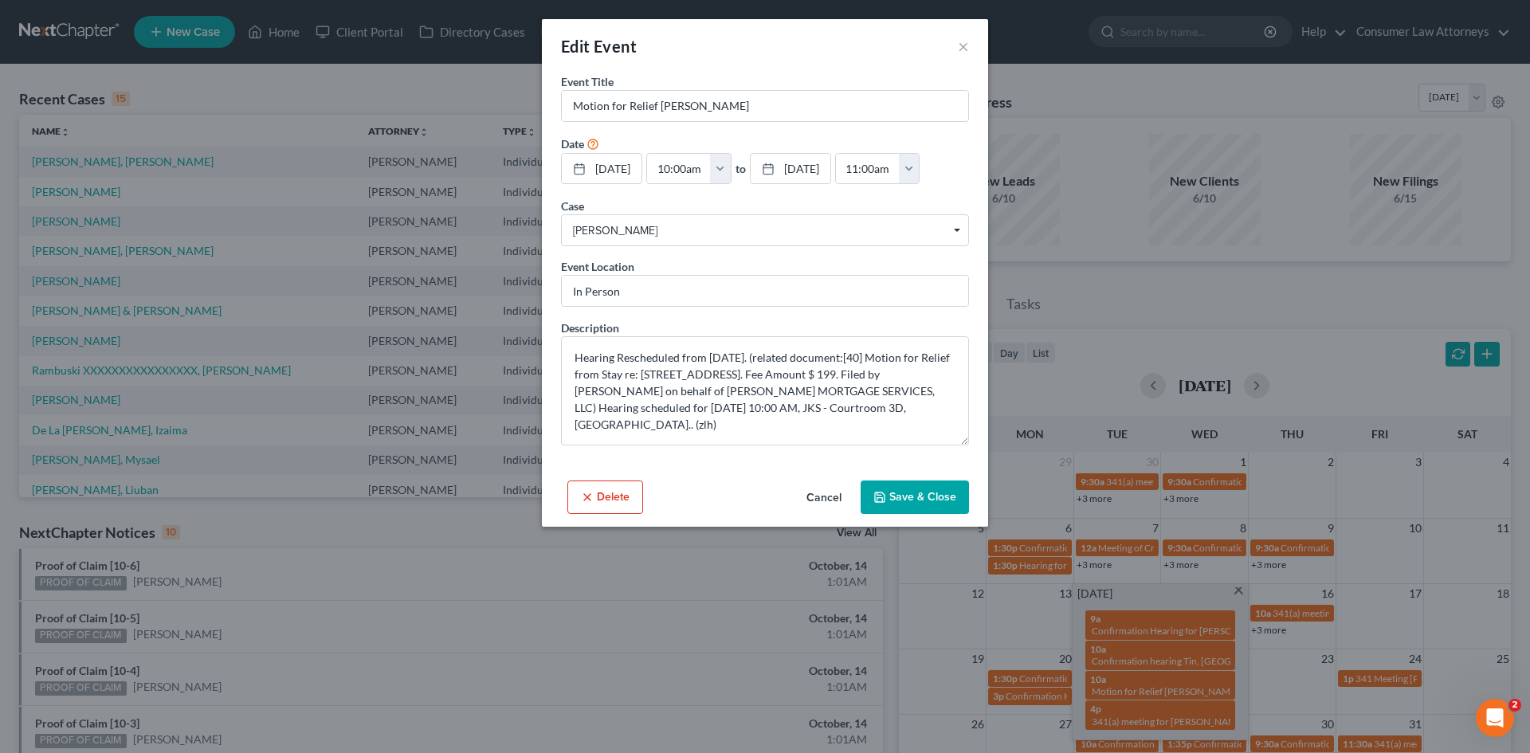
click at [825, 514] on button "Cancel" at bounding box center [824, 498] width 61 height 32
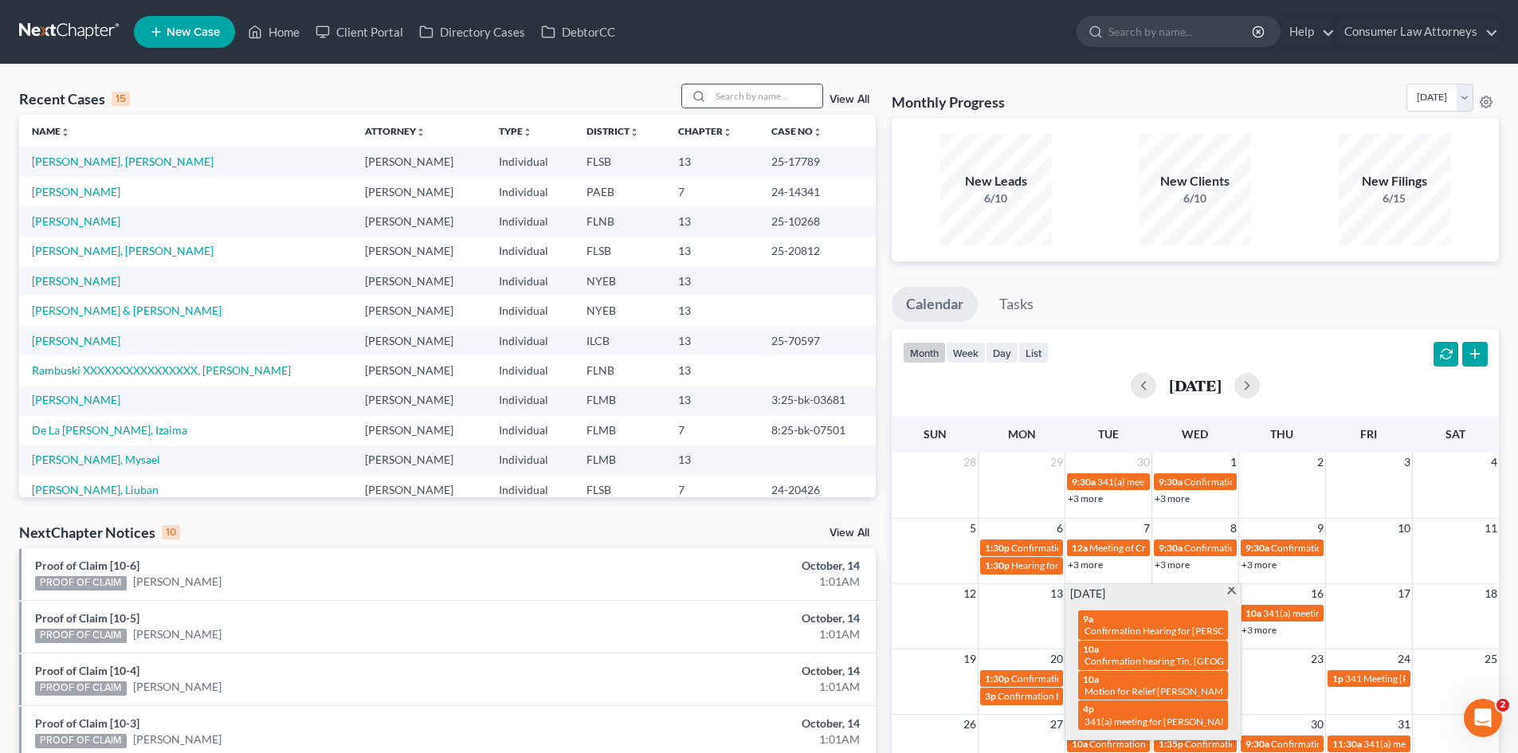
click at [765, 103] on input "search" at bounding box center [767, 95] width 112 height 23
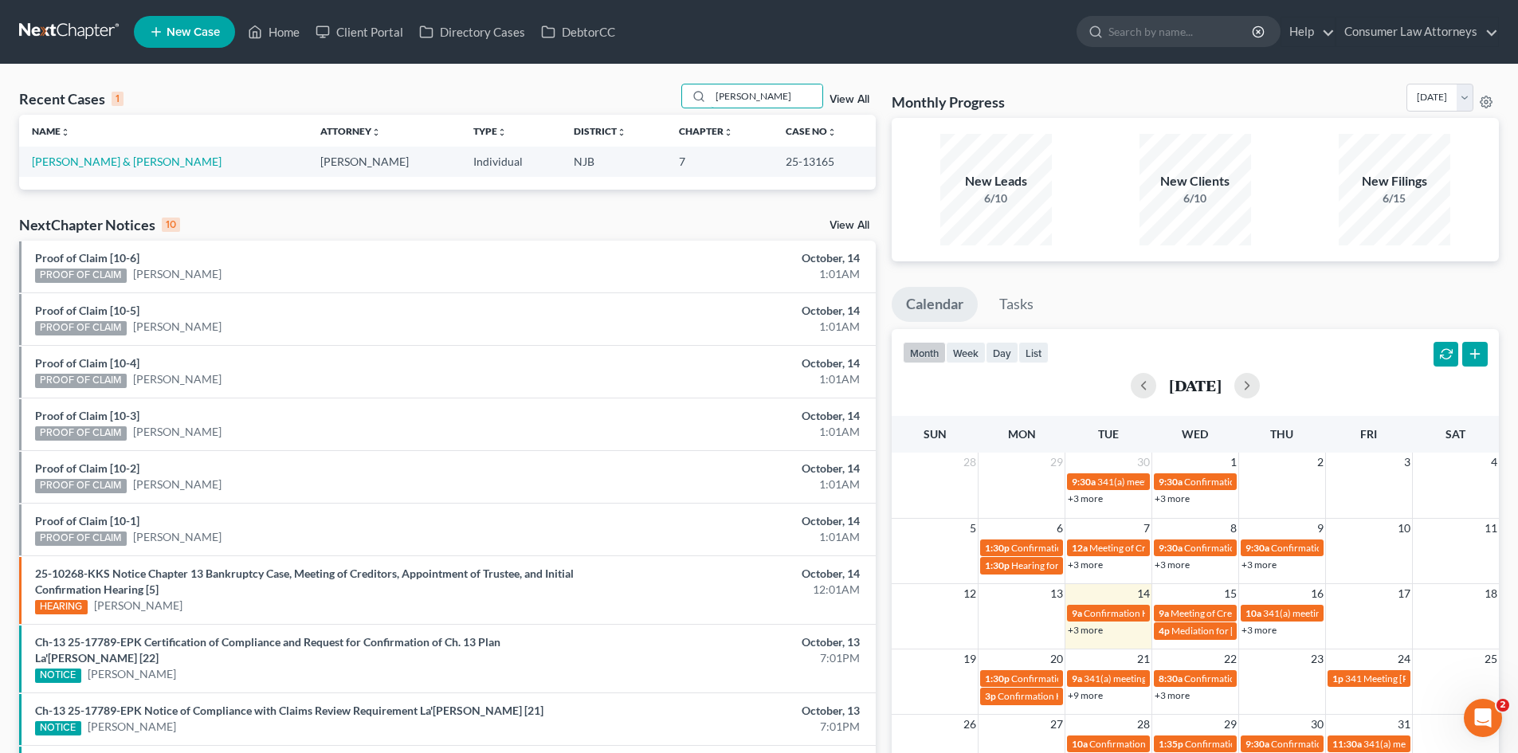
drag, startPoint x: 780, startPoint y: 94, endPoint x: 441, endPoint y: 118, distance: 339.6
click at [441, 118] on div "Recent Cases 1 [PERSON_NAME] View All Name unfold_more expand_more expand_less …" at bounding box center [447, 137] width 857 height 106
type input "tin"
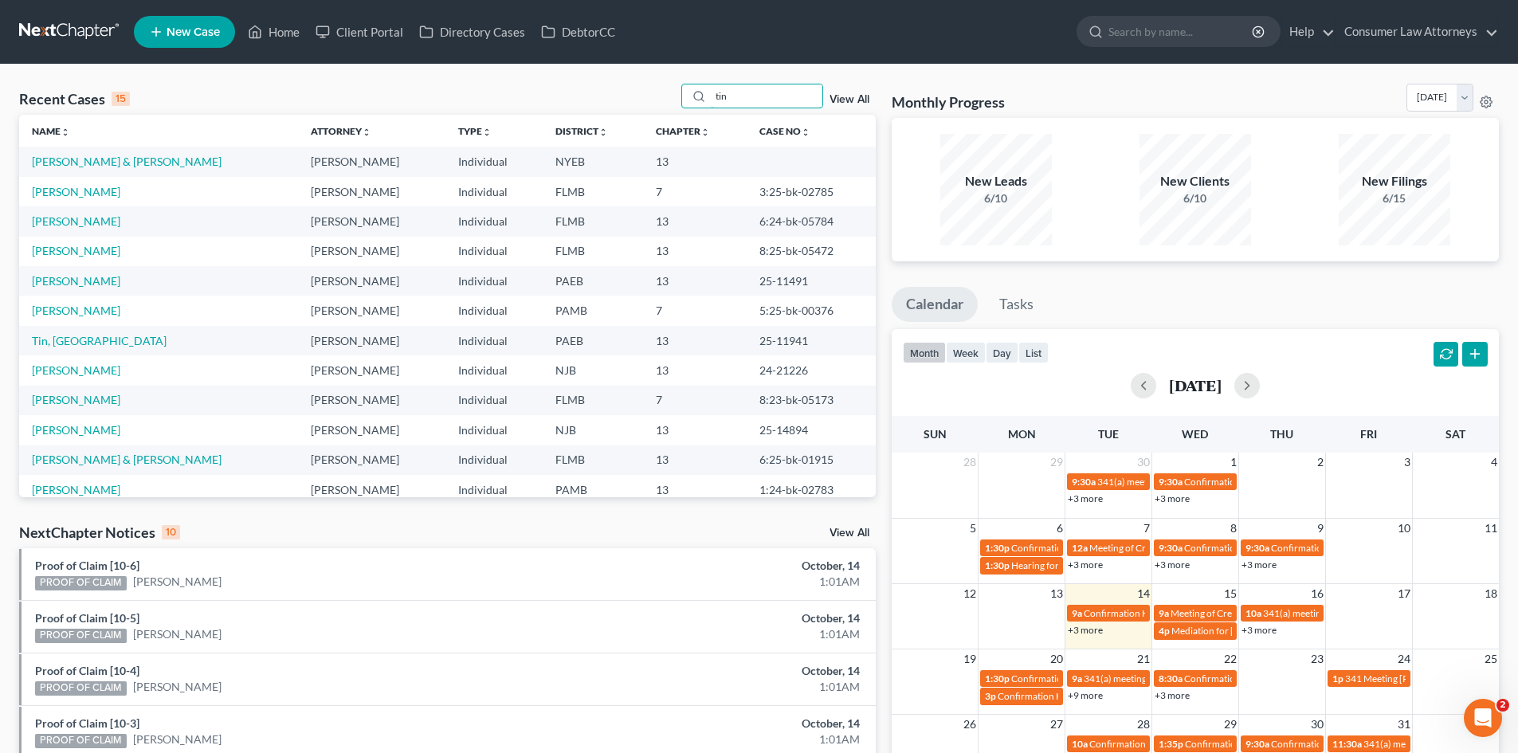
scroll to position [109, 0]
